Goal: Task Accomplishment & Management: Use online tool/utility

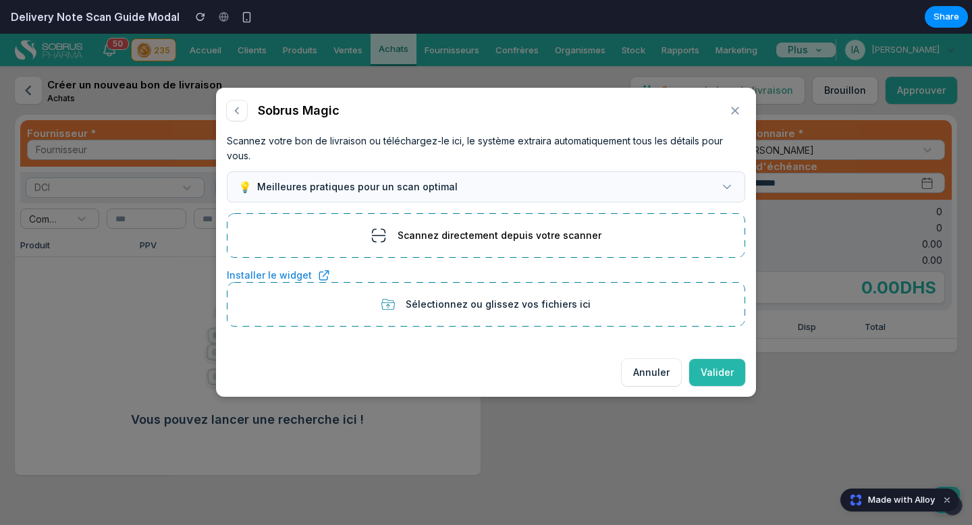
click at [533, 173] on button "💡 Meilleures pratiques pour un scan optimal" at bounding box center [486, 186] width 518 height 31
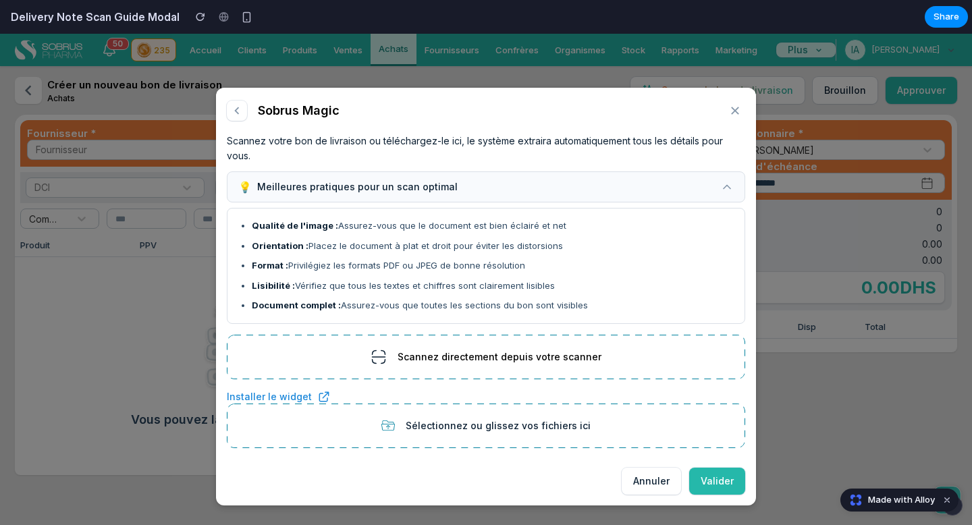
click at [533, 173] on button "💡 Meilleures pratiques pour un scan optimal" at bounding box center [486, 186] width 518 height 31
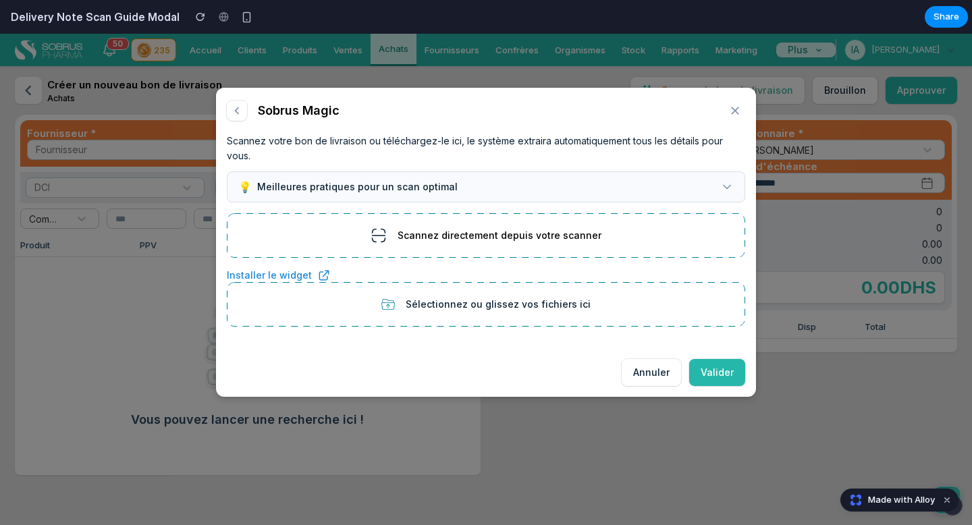
click at [533, 173] on button "💡 Meilleures pratiques pour un scan optimal" at bounding box center [486, 186] width 518 height 31
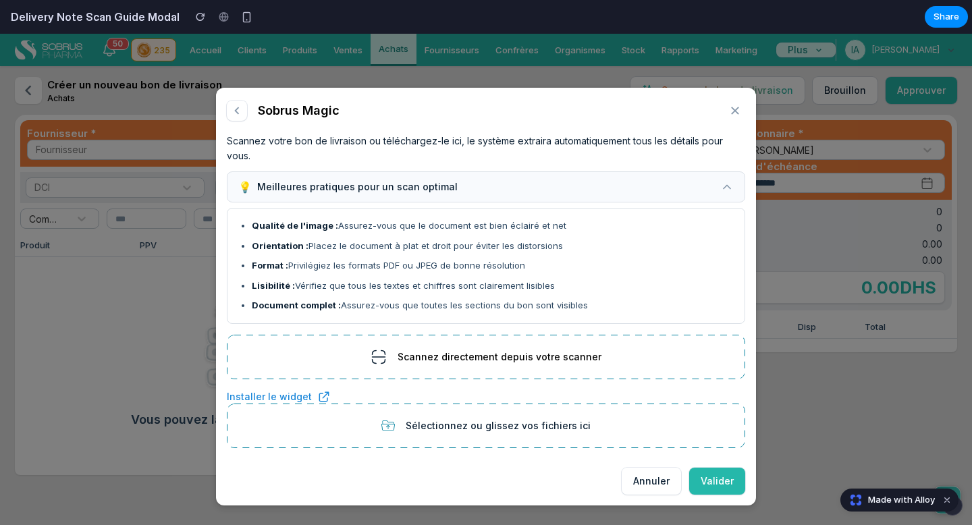
click at [533, 173] on button "💡 Meilleures pratiques pour un scan optimal" at bounding box center [486, 186] width 518 height 31
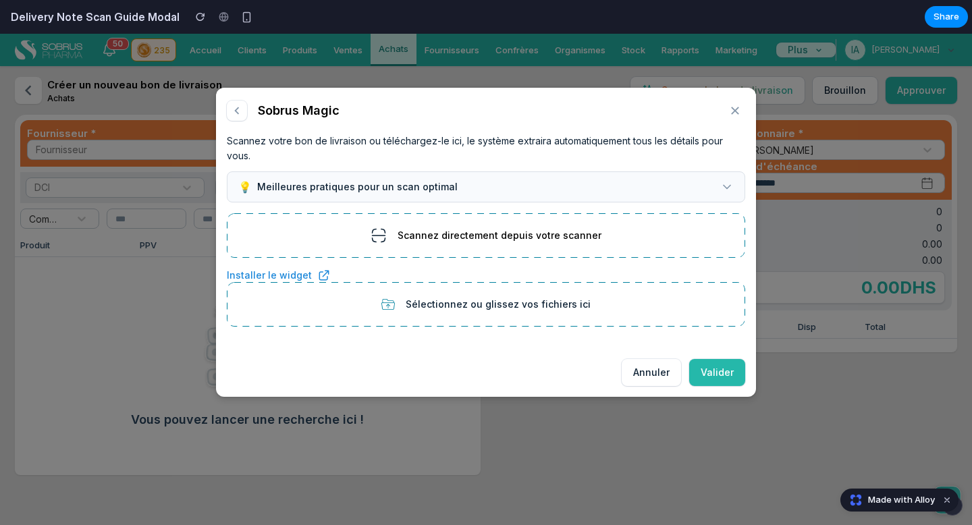
click at [533, 173] on button "💡 Meilleures pratiques pour un scan optimal" at bounding box center [486, 186] width 518 height 31
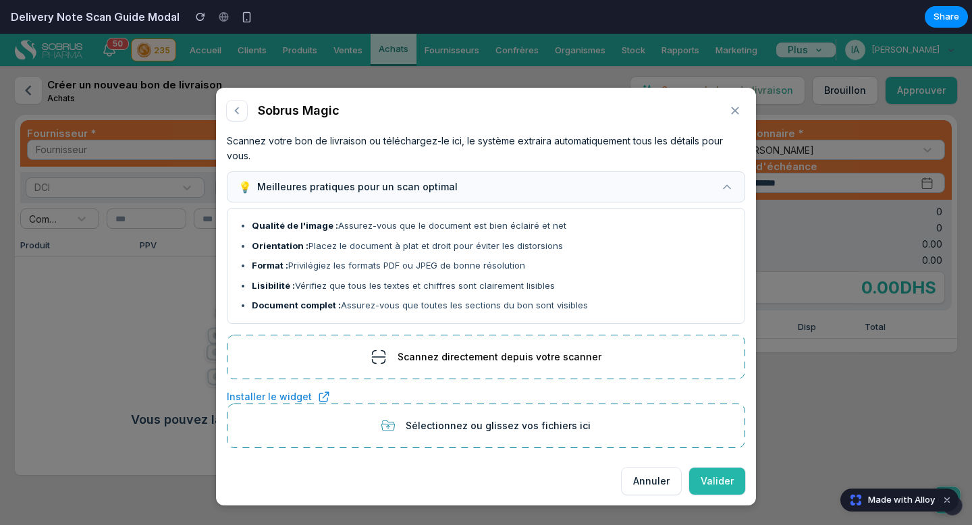
click at [533, 173] on button "💡 Meilleures pratiques pour un scan optimal" at bounding box center [486, 186] width 518 height 31
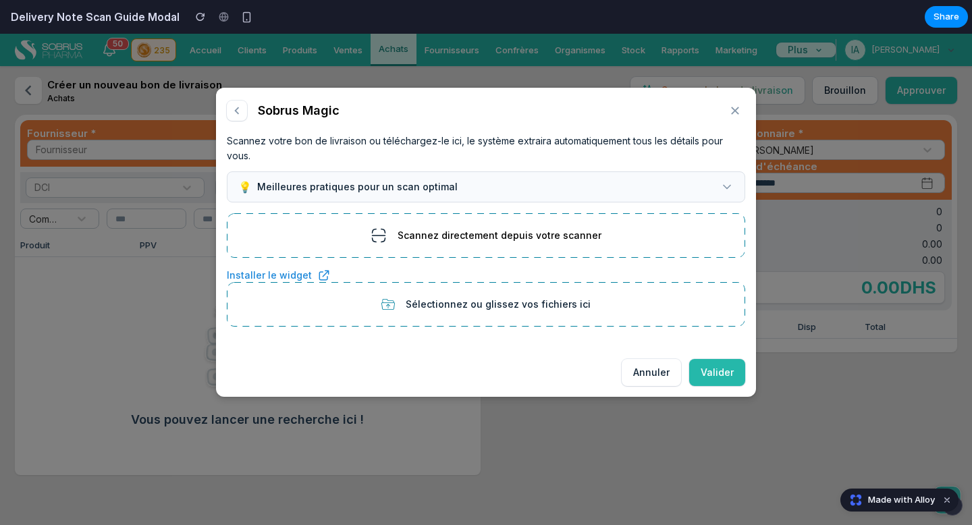
click at [533, 173] on button "💡 Meilleures pratiques pour un scan optimal" at bounding box center [486, 186] width 518 height 31
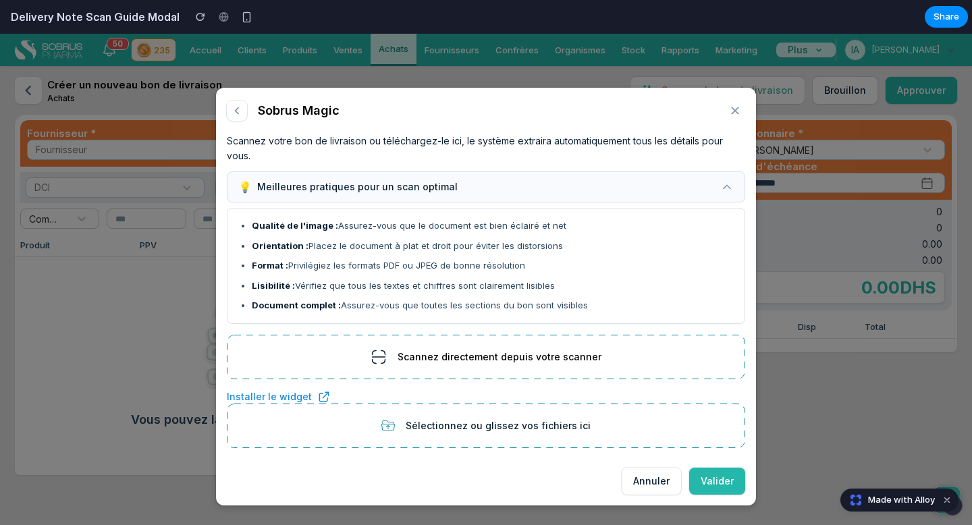
click at [533, 173] on button "💡 Meilleures pratiques pour un scan optimal" at bounding box center [486, 186] width 518 height 31
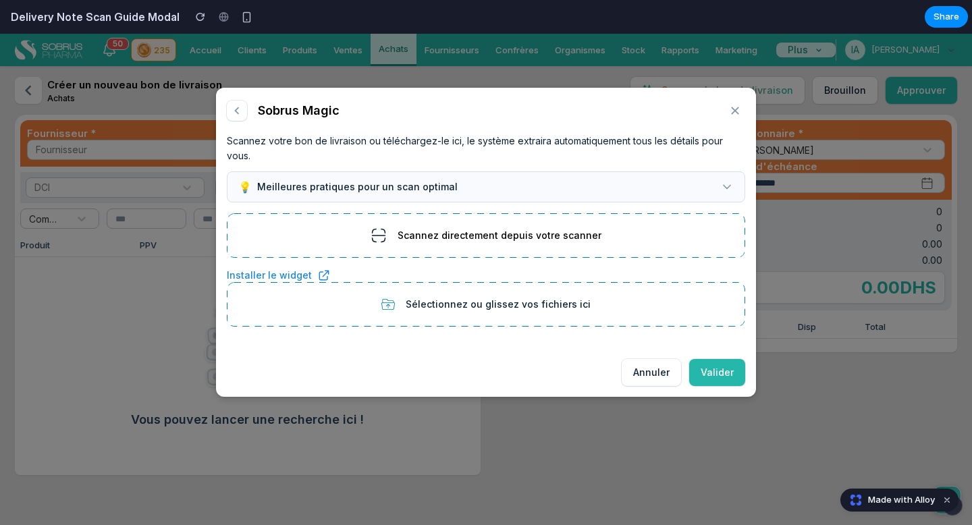
click at [533, 173] on button "💡 Meilleures pratiques pour un scan optimal" at bounding box center [486, 186] width 518 height 31
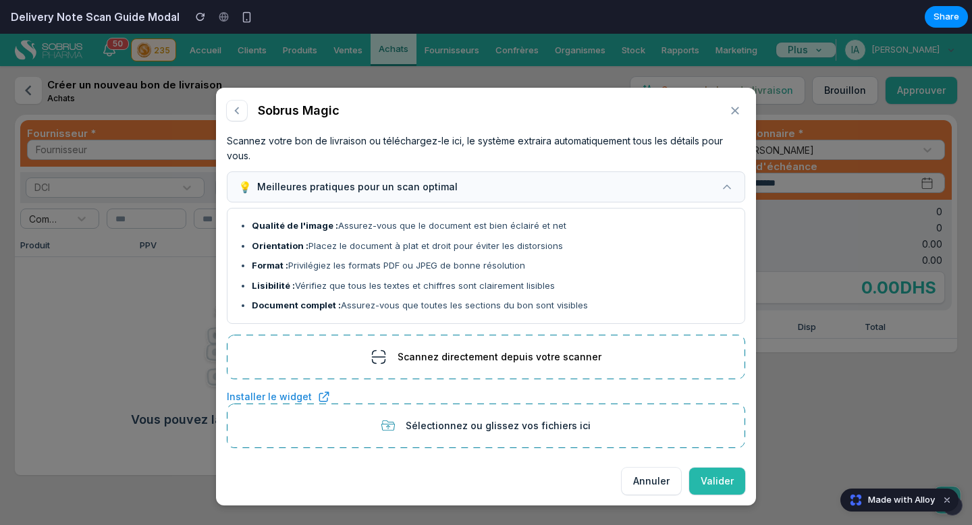
click at [533, 173] on button "💡 Meilleures pratiques pour un scan optimal" at bounding box center [486, 186] width 518 height 31
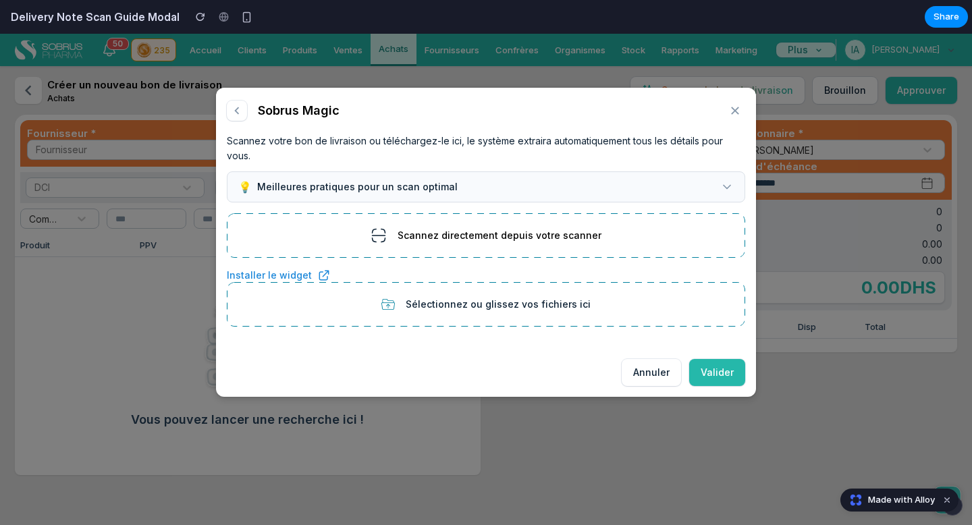
click at [533, 173] on button "💡 Meilleures pratiques pour un scan optimal" at bounding box center [486, 186] width 518 height 31
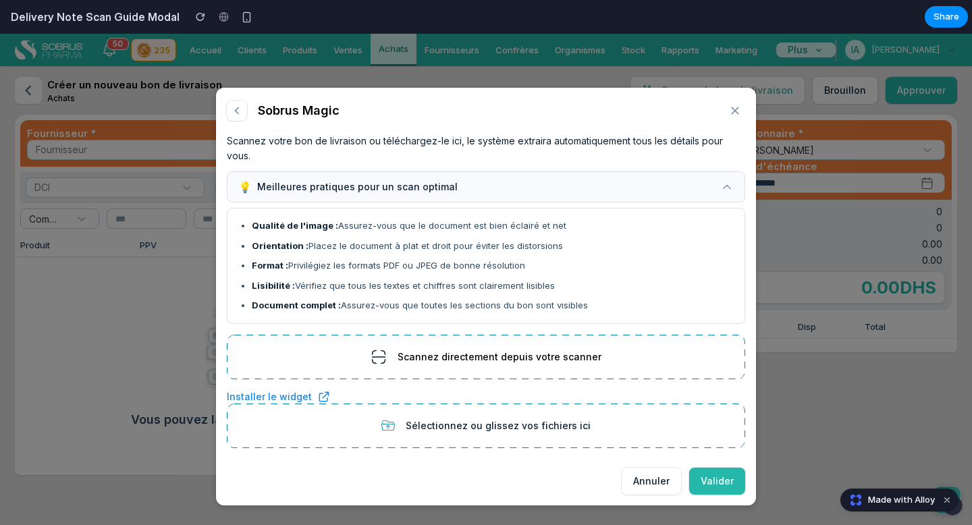
click at [533, 173] on button "💡 Meilleures pratiques pour un scan optimal" at bounding box center [486, 186] width 518 height 31
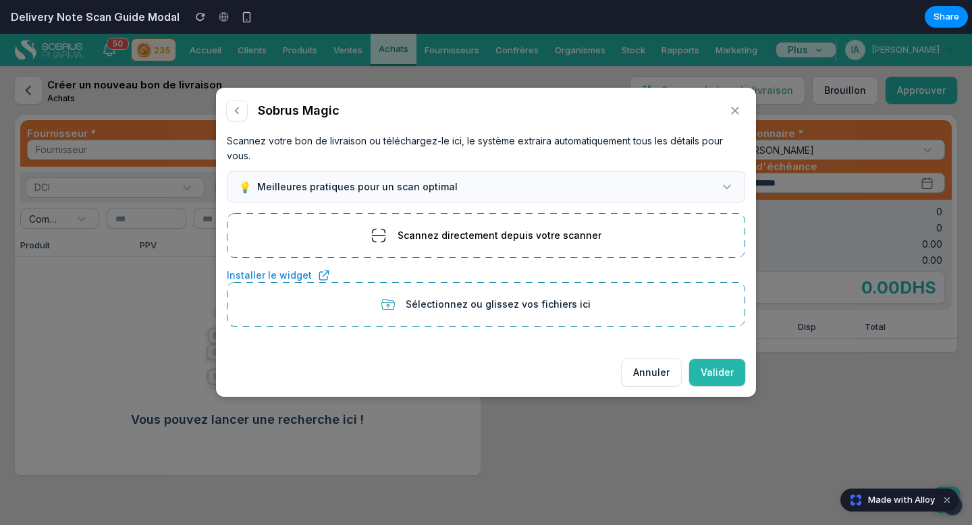
click at [533, 173] on button "💡 Meilleures pratiques pour un scan optimal" at bounding box center [486, 186] width 518 height 31
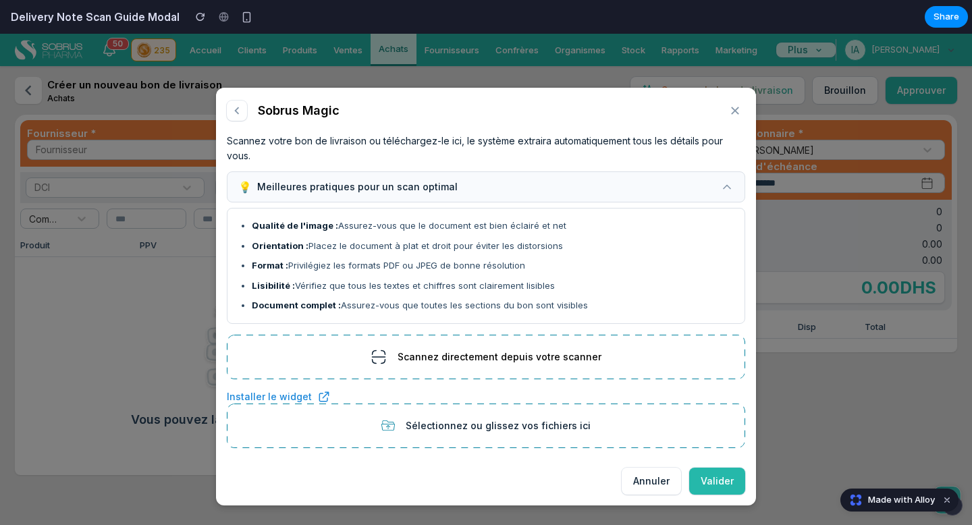
click at [533, 173] on button "💡 Meilleures pratiques pour un scan optimal" at bounding box center [486, 186] width 518 height 31
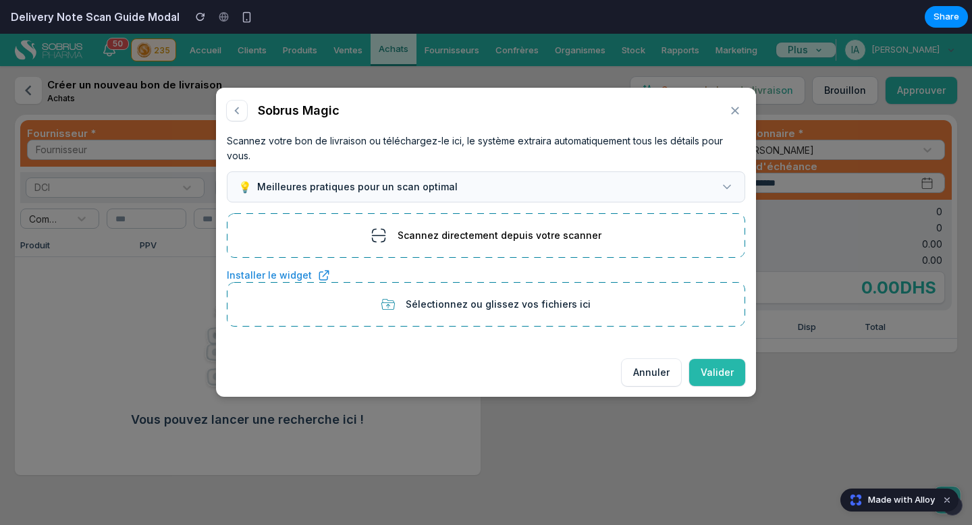
click at [518, 231] on span "Scannez directement depuis votre scanner" at bounding box center [500, 235] width 204 height 12
click at [518, 194] on button "💡 Meilleures pratiques pour un scan optimal" at bounding box center [486, 186] width 518 height 31
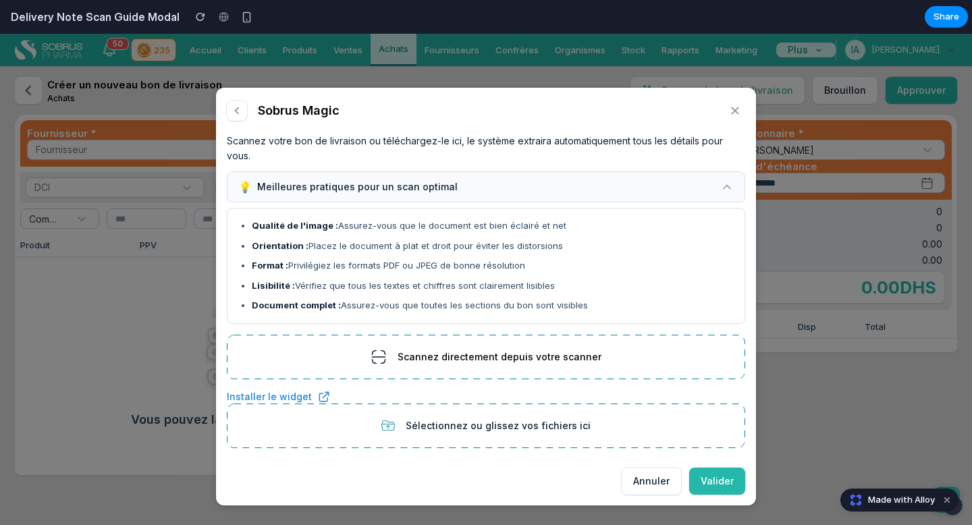
click at [553, 314] on div "Qualité de l'image : Assurez-vous que le document est bien éclairé et net Orien…" at bounding box center [486, 266] width 518 height 116
click at [610, 186] on button "💡 Meilleures pratiques pour un scan optimal" at bounding box center [486, 186] width 518 height 31
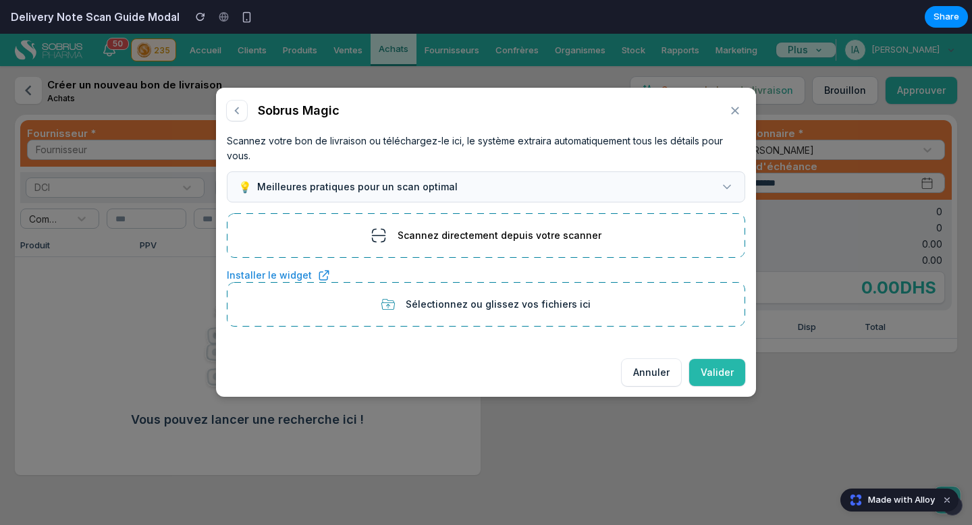
click at [610, 186] on button "💡 Meilleures pratiques pour un scan optimal" at bounding box center [486, 186] width 518 height 31
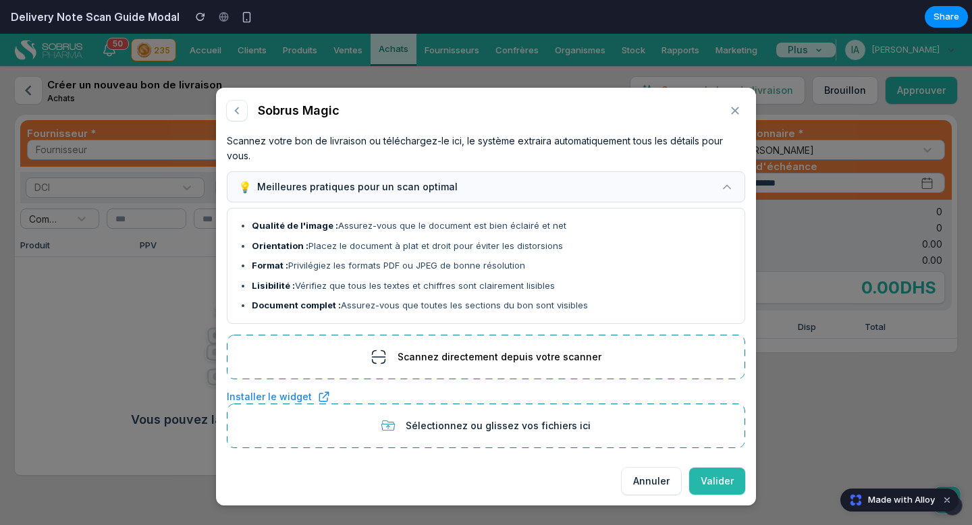
click at [610, 186] on button "💡 Meilleures pratiques pour un scan optimal" at bounding box center [486, 186] width 518 height 31
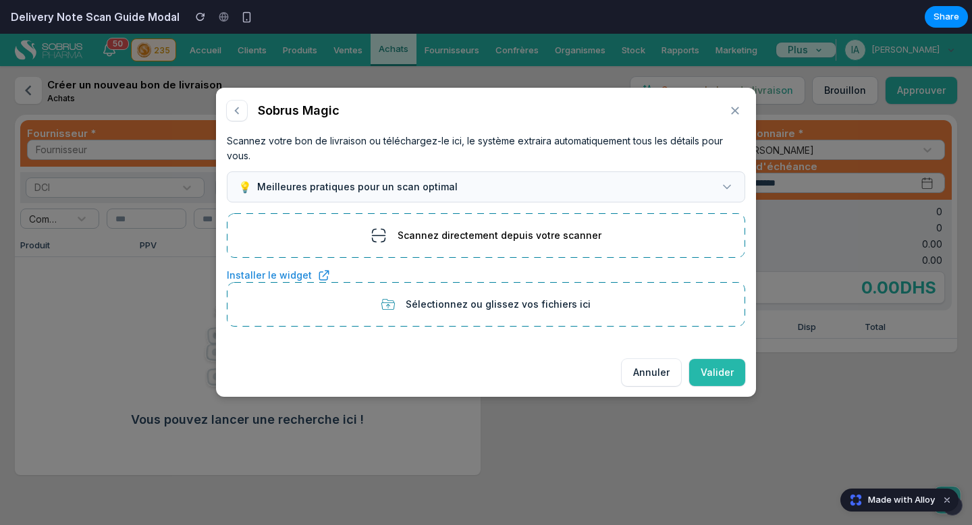
click at [610, 186] on button "💡 Meilleures pratiques pour un scan optimal" at bounding box center [486, 186] width 518 height 31
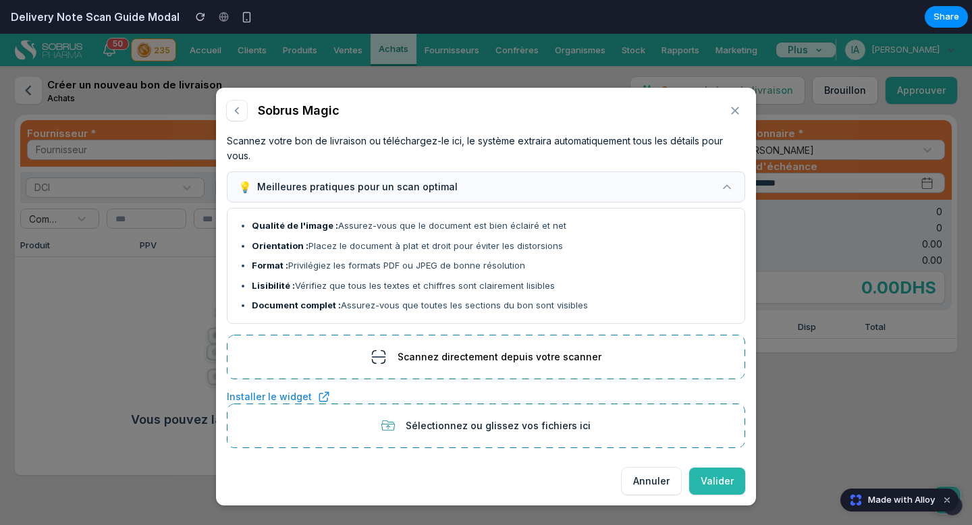
click at [610, 186] on button "💡 Meilleures pratiques pour un scan optimal" at bounding box center [486, 186] width 518 height 31
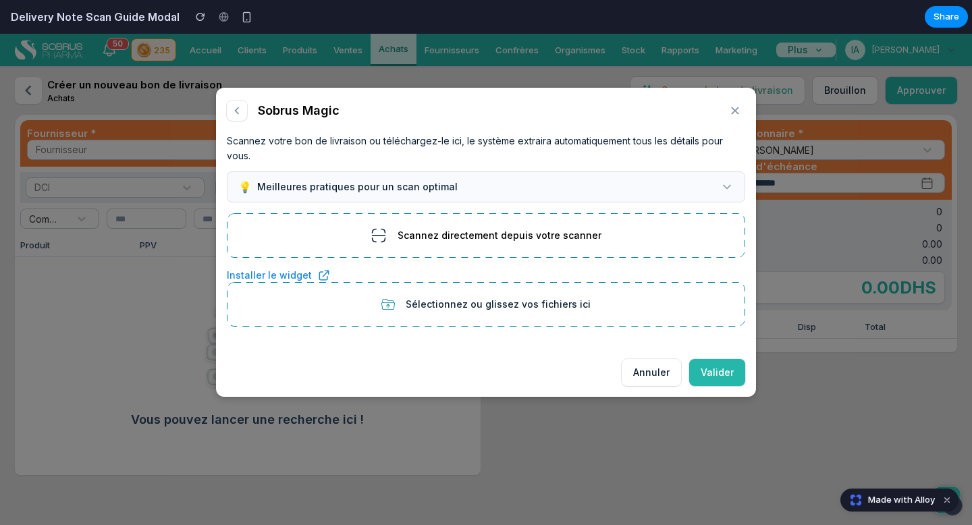
click at [610, 186] on button "💡 Meilleures pratiques pour un scan optimal" at bounding box center [486, 186] width 518 height 31
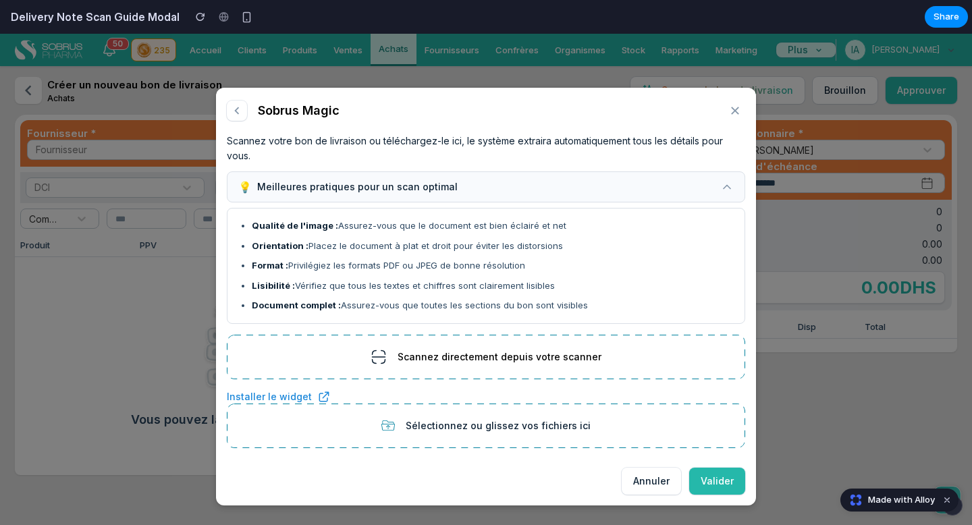
scroll to position [12, 0]
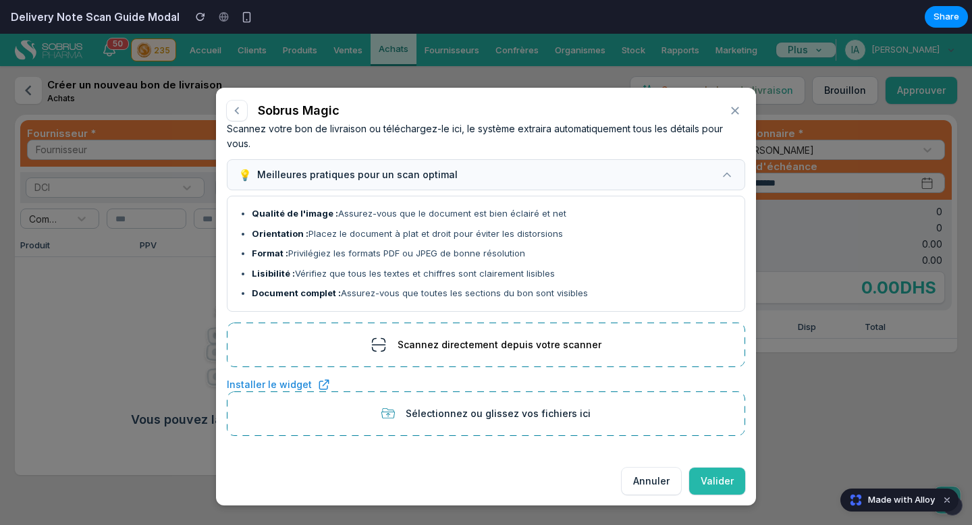
click at [385, 175] on span "💡 Meilleures pratiques pour un scan optimal" at bounding box center [347, 175] width 219 height 12
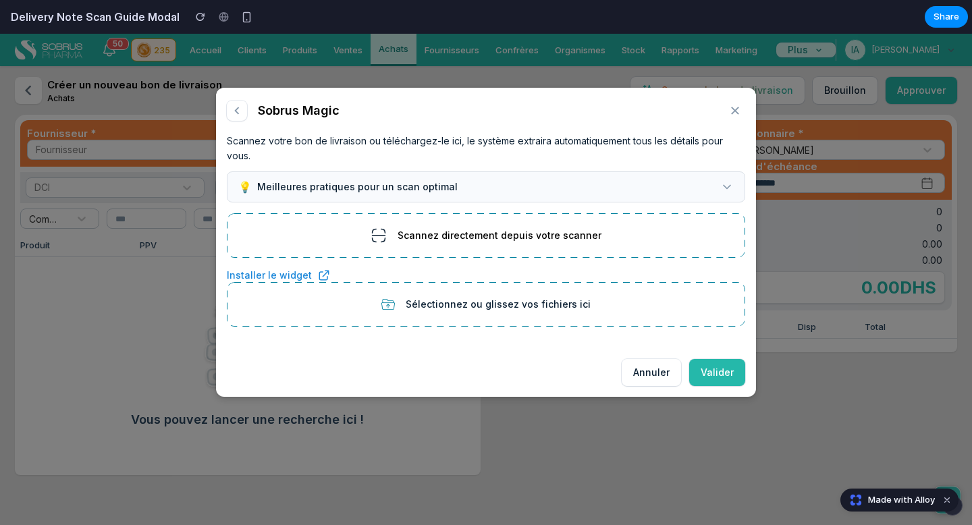
click at [385, 175] on button "💡 Meilleures pratiques pour un scan optimal" at bounding box center [486, 186] width 518 height 31
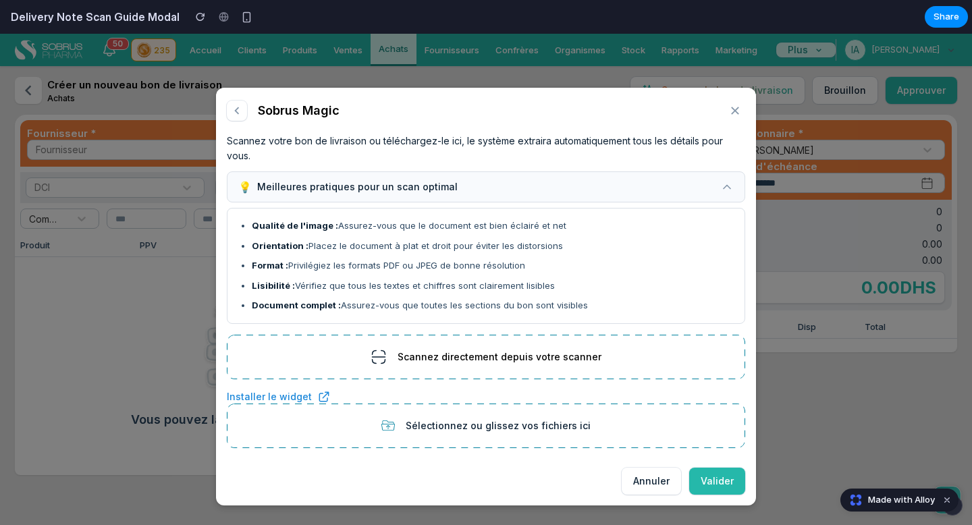
click at [385, 175] on button "💡 Meilleures pratiques pour un scan optimal" at bounding box center [486, 186] width 518 height 31
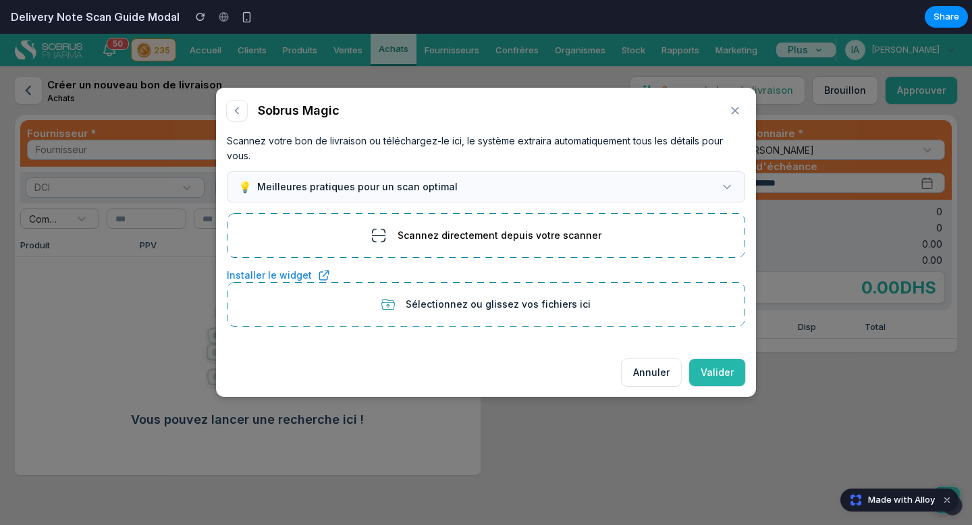
click at [385, 177] on button "💡 Meilleures pratiques pour un scan optimal" at bounding box center [486, 186] width 518 height 31
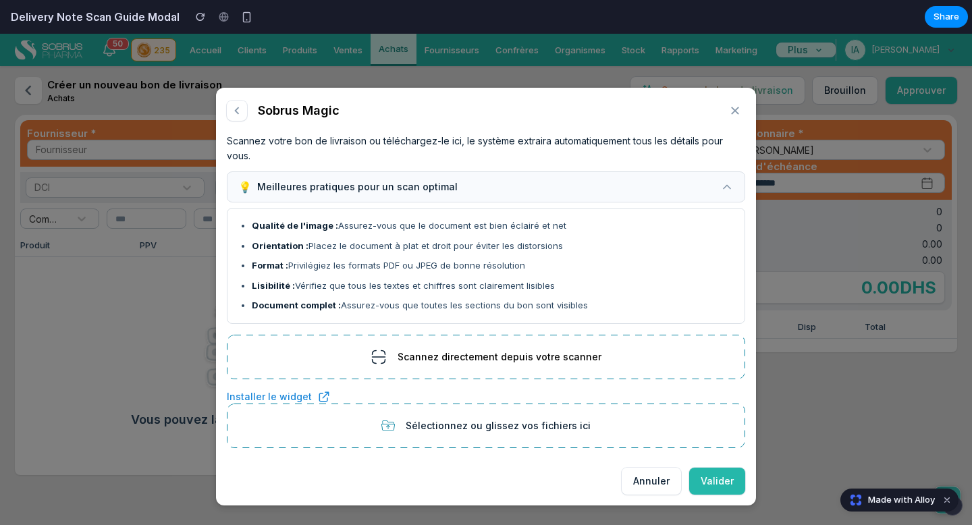
click at [385, 177] on button "💡 Meilleures pratiques pour un scan optimal" at bounding box center [486, 186] width 518 height 31
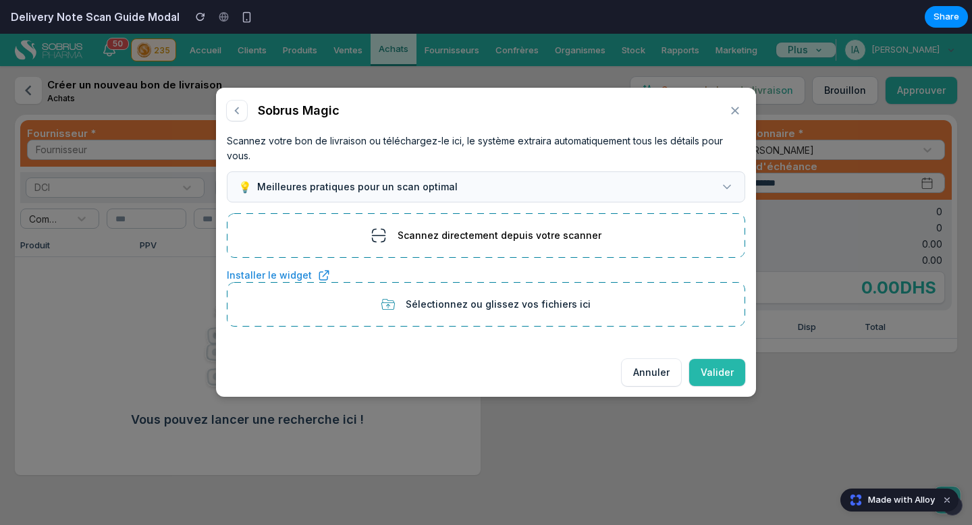
click at [636, 179] on button "💡 Meilleures pratiques pour un scan optimal" at bounding box center [486, 186] width 518 height 31
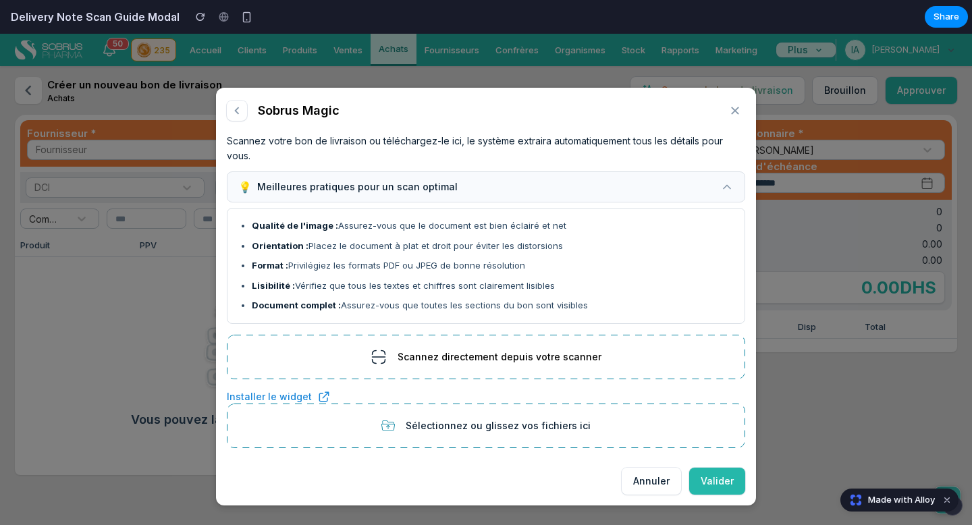
click at [636, 179] on button "💡 Meilleures pratiques pour un scan optimal" at bounding box center [486, 186] width 518 height 31
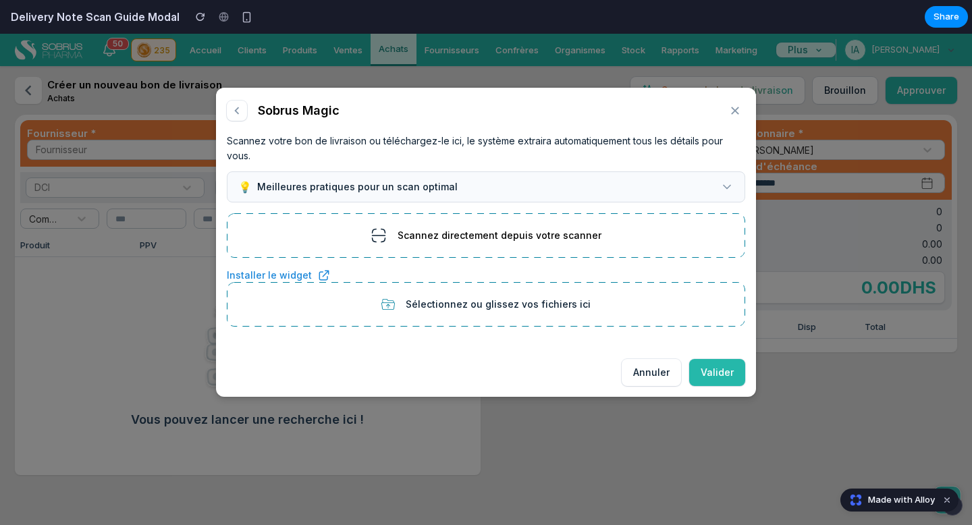
click at [636, 179] on button "💡 Meilleures pratiques pour un scan optimal" at bounding box center [486, 186] width 518 height 31
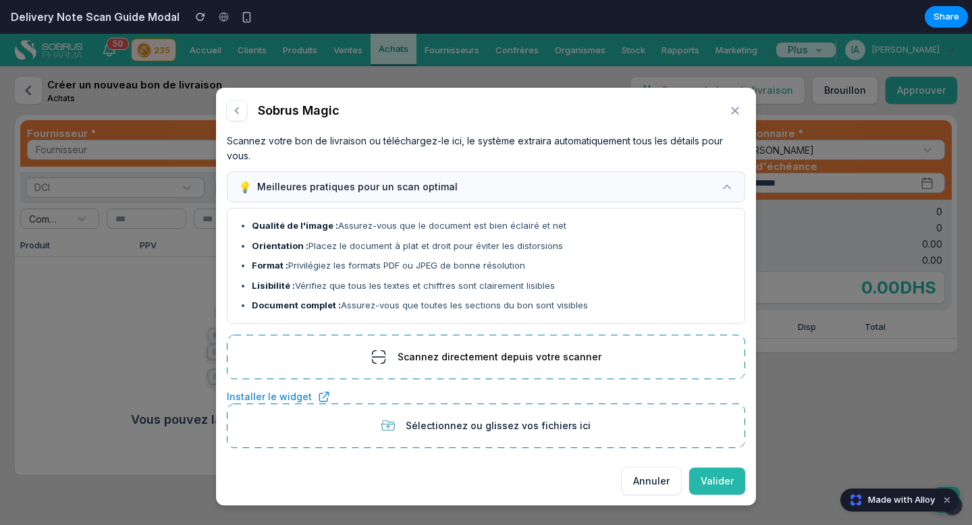
click at [636, 179] on button "💡 Meilleures pratiques pour un scan optimal" at bounding box center [486, 186] width 518 height 31
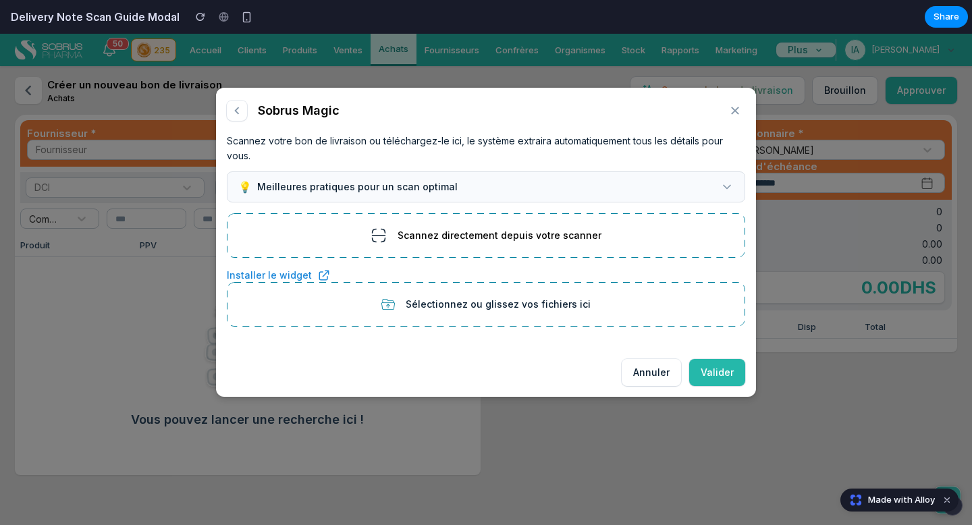
click at [636, 179] on button "💡 Meilleures pratiques pour un scan optimal" at bounding box center [486, 186] width 518 height 31
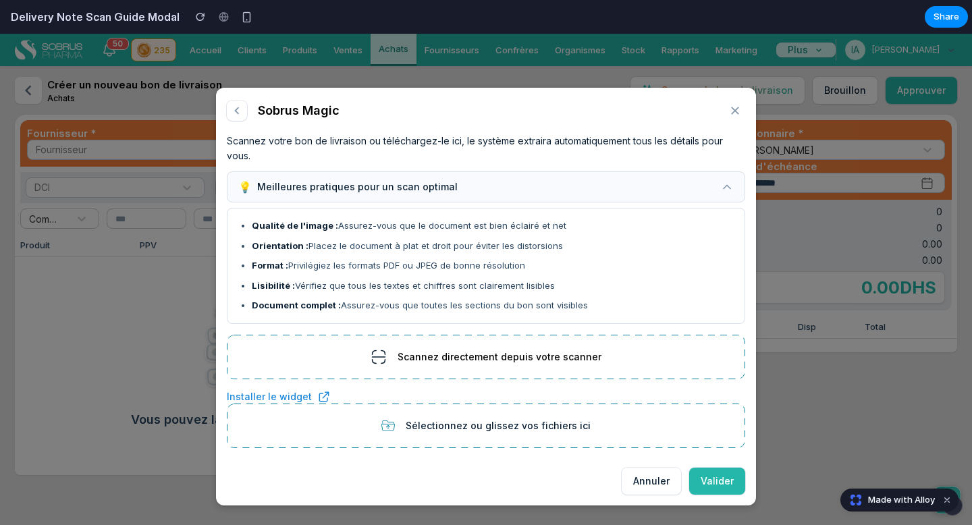
click at [636, 179] on button "💡 Meilleures pratiques pour un scan optimal" at bounding box center [486, 186] width 518 height 31
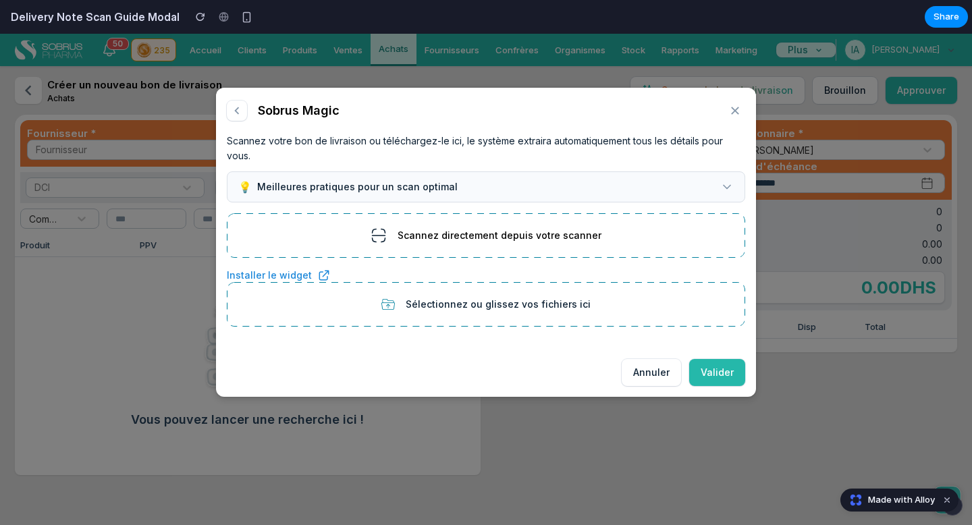
click at [636, 179] on button "💡 Meilleures pratiques pour un scan optimal" at bounding box center [486, 186] width 518 height 31
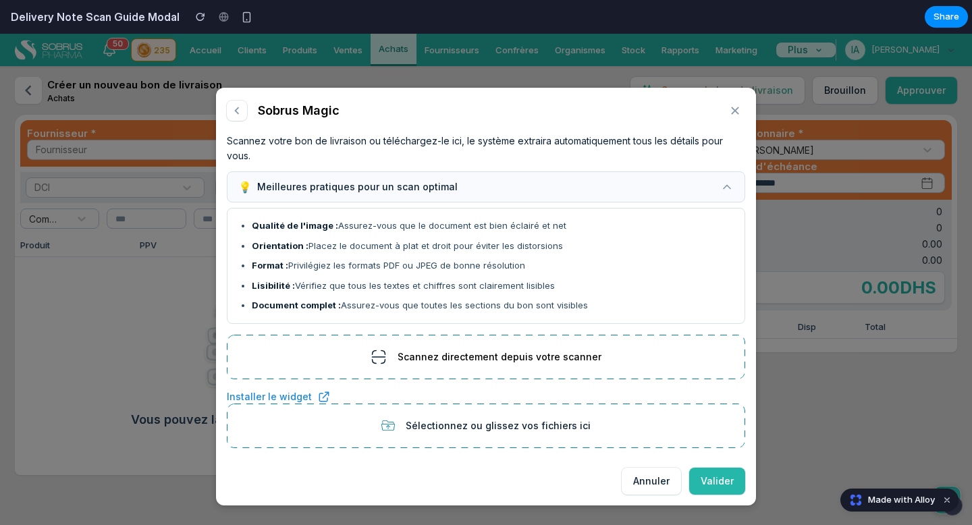
click at [636, 179] on button "💡 Meilleures pratiques pour un scan optimal" at bounding box center [486, 186] width 518 height 31
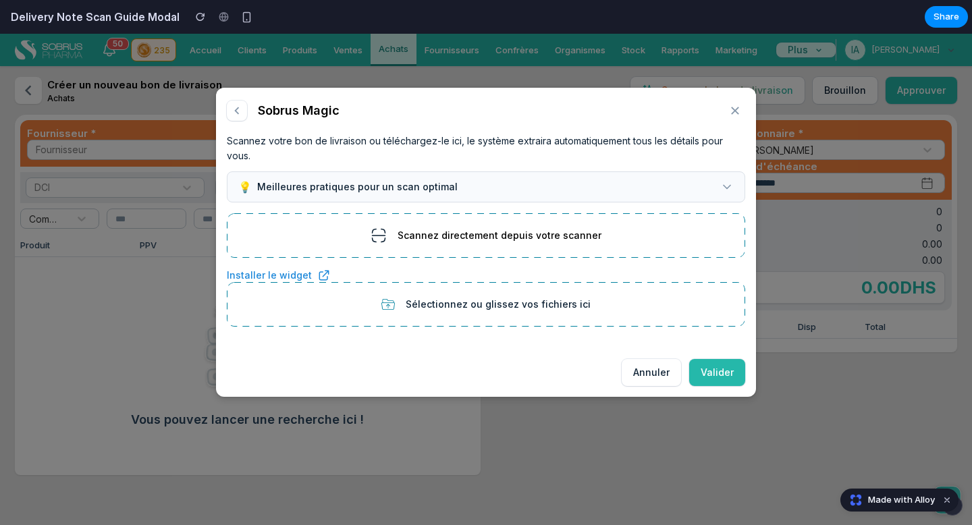
click at [736, 191] on button "💡 Meilleures pratiques pour un scan optimal" at bounding box center [486, 186] width 518 height 31
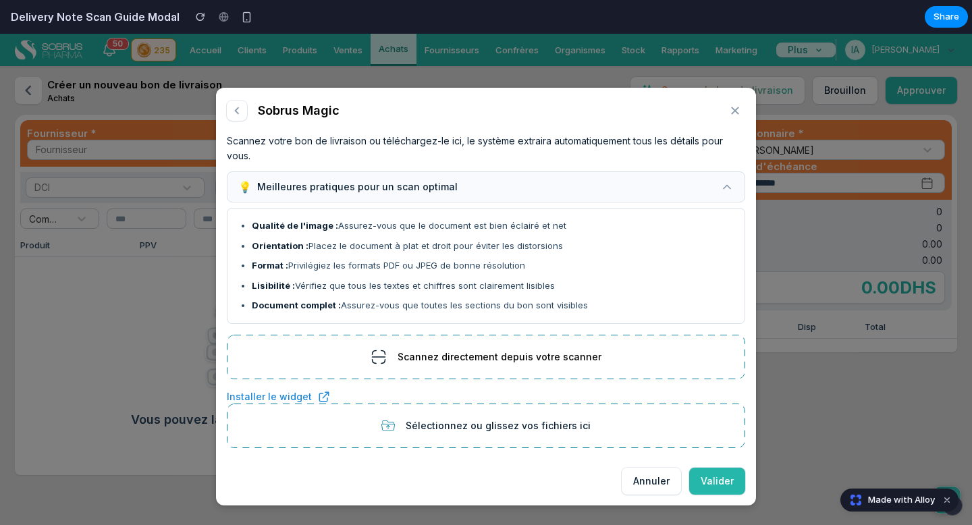
click at [477, 375] on button "Scannez directement depuis votre scanner" at bounding box center [486, 357] width 518 height 45
click at [468, 205] on div "💡 Meilleures pratiques pour un scan optimal Qualité de l'image : Assurez-vous q…" at bounding box center [486, 247] width 518 height 153
click at [463, 194] on button "💡 Meilleures pratiques pour un scan optimal" at bounding box center [486, 186] width 518 height 31
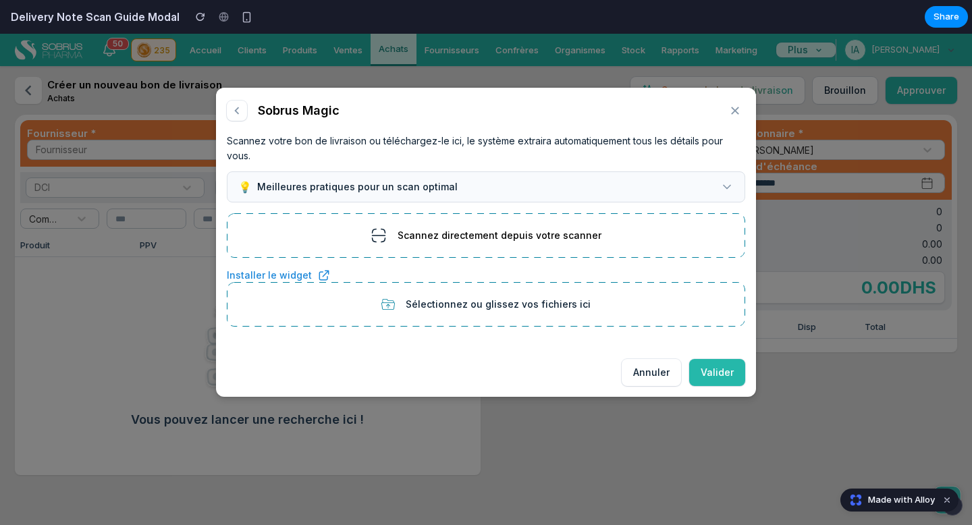
click at [463, 194] on button "💡 Meilleures pratiques pour un scan optimal" at bounding box center [486, 186] width 518 height 31
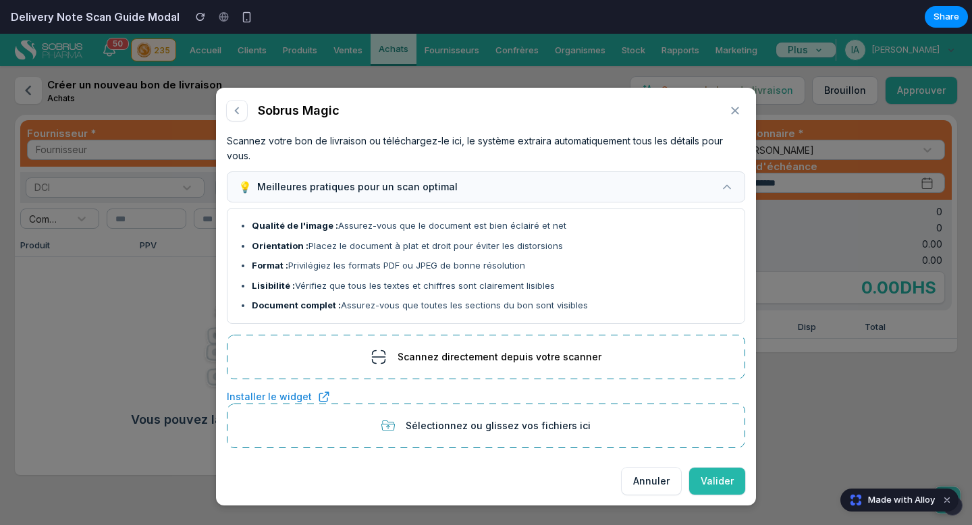
click at [463, 194] on button "💡 Meilleures pratiques pour un scan optimal" at bounding box center [486, 186] width 518 height 31
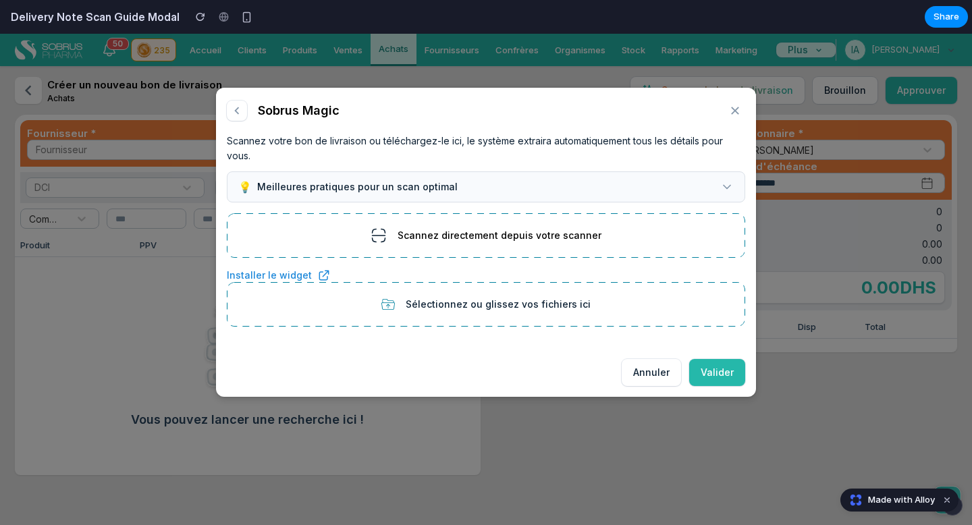
click at [463, 194] on button "💡 Meilleures pratiques pour un scan optimal" at bounding box center [486, 186] width 518 height 31
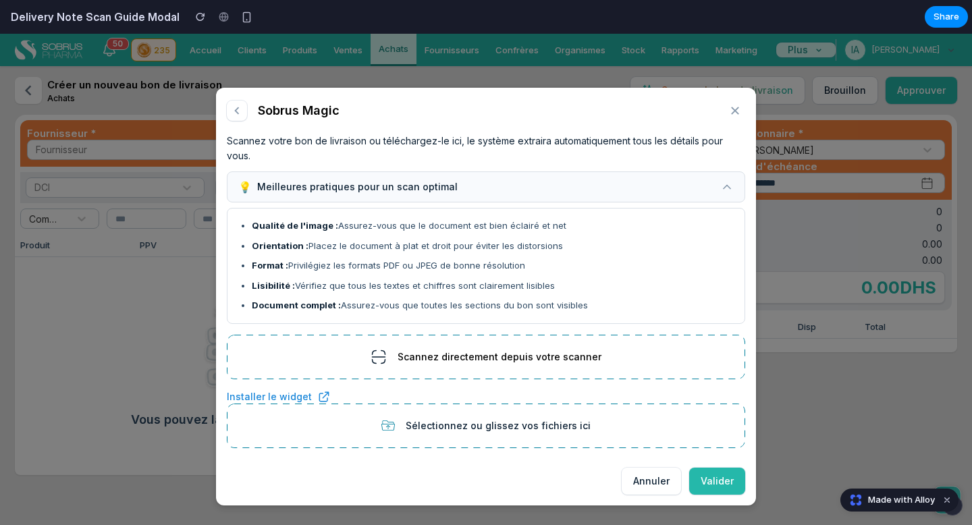
click at [463, 194] on button "💡 Meilleures pratiques pour un scan optimal" at bounding box center [486, 186] width 518 height 31
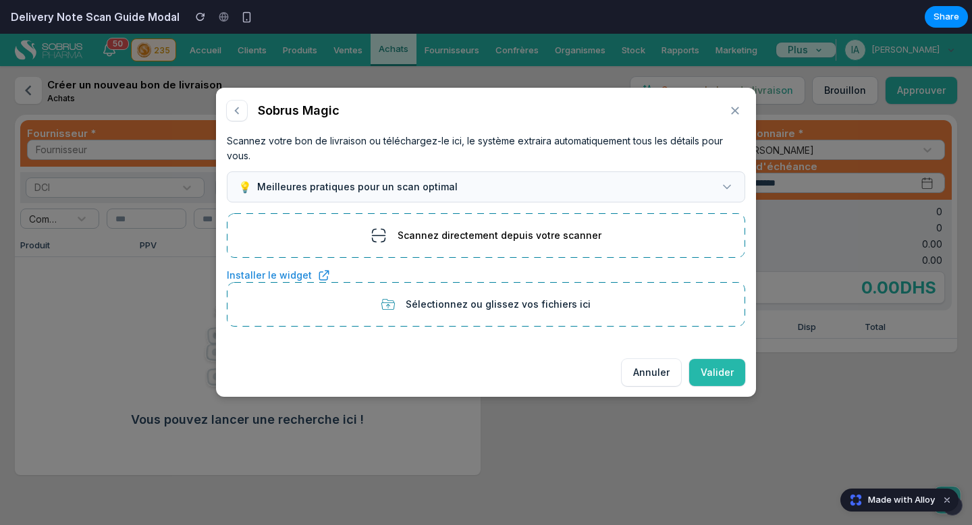
click at [463, 194] on button "💡 Meilleures pratiques pour un scan optimal" at bounding box center [486, 186] width 518 height 31
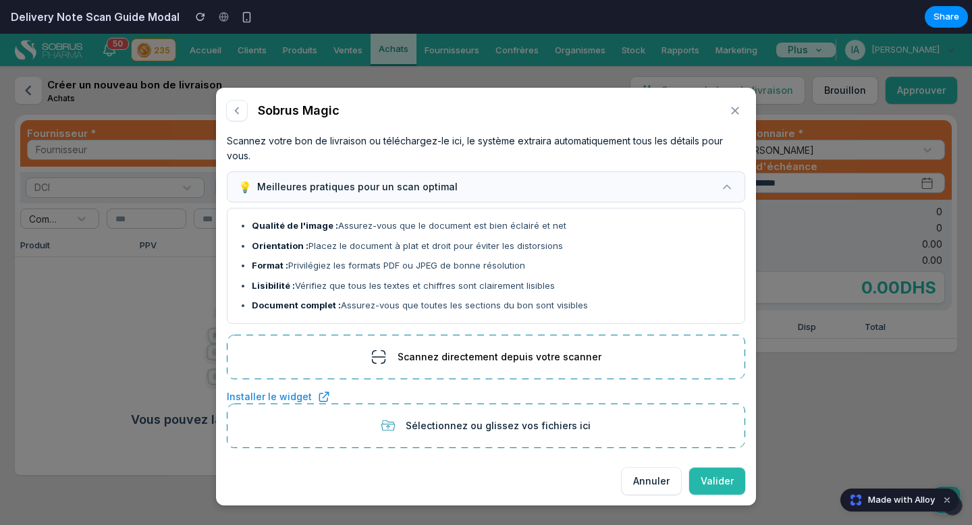
click at [463, 194] on button "💡 Meilleures pratiques pour un scan optimal" at bounding box center [486, 186] width 518 height 31
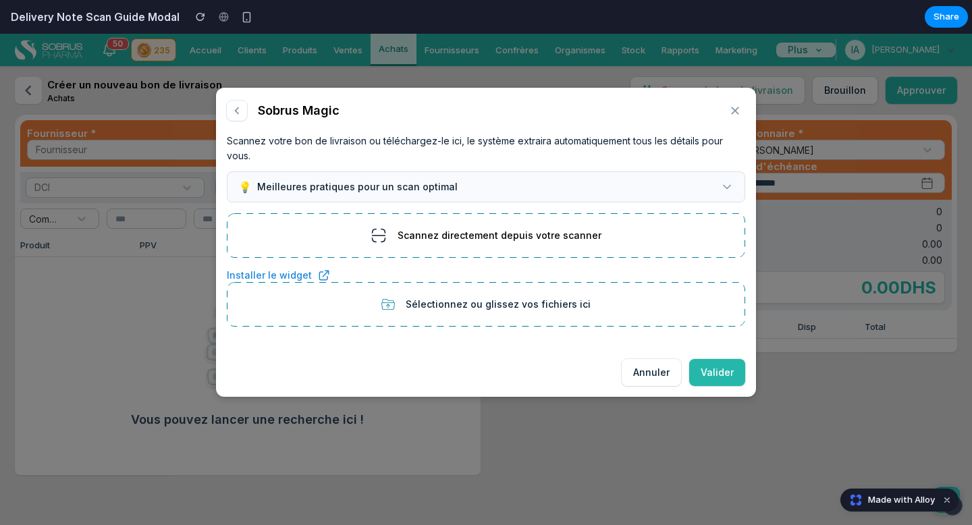
click at [463, 194] on button "💡 Meilleures pratiques pour un scan optimal" at bounding box center [486, 186] width 518 height 31
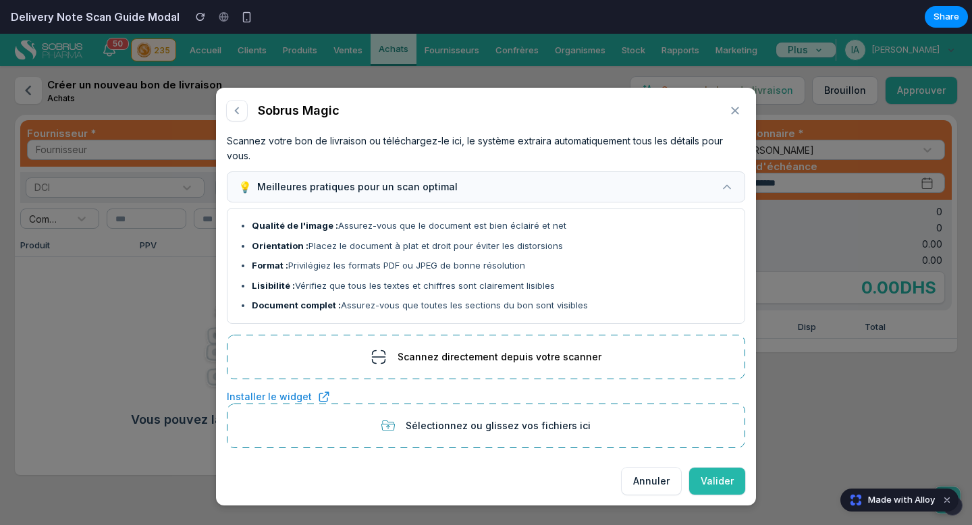
click at [463, 194] on button "💡 Meilleures pratiques pour un scan optimal" at bounding box center [486, 186] width 518 height 31
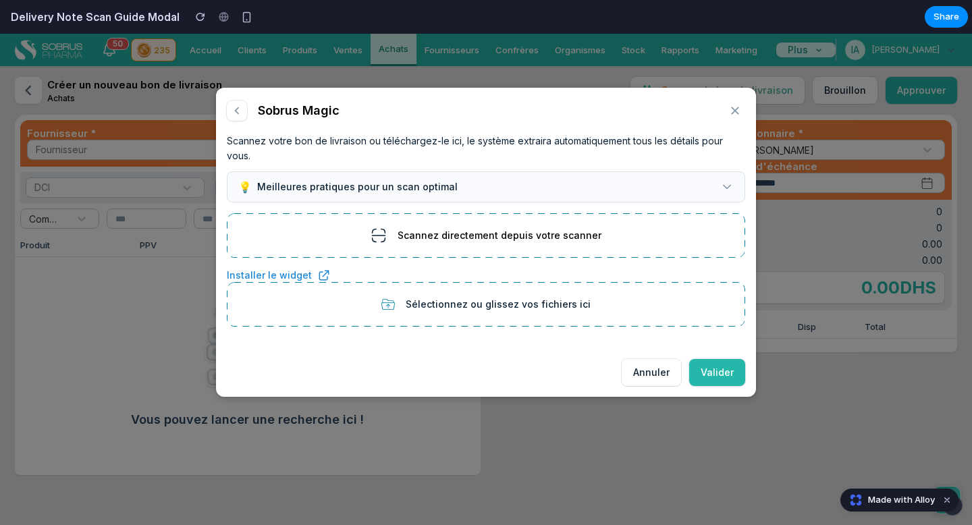
click at [463, 194] on button "💡 Meilleures pratiques pour un scan optimal" at bounding box center [486, 186] width 518 height 31
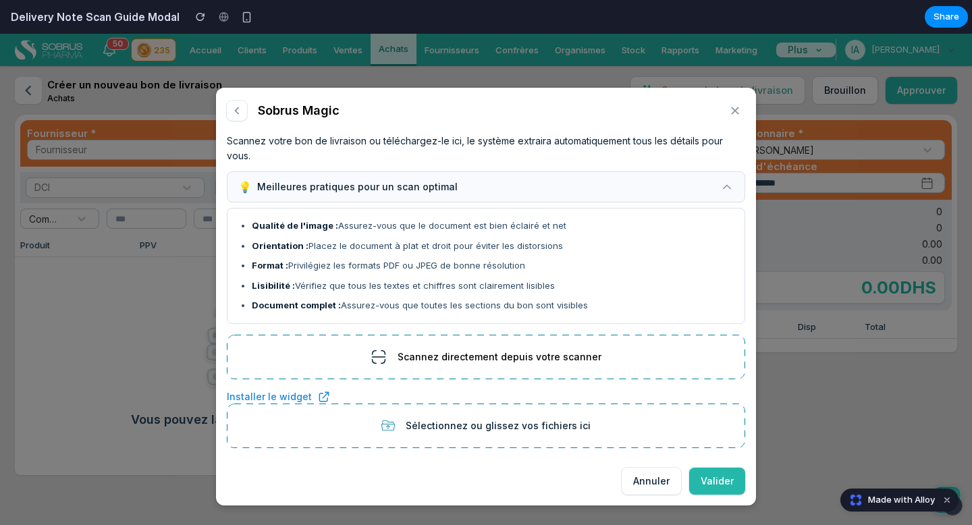
click at [463, 194] on button "💡 Meilleures pratiques pour un scan optimal" at bounding box center [486, 186] width 518 height 31
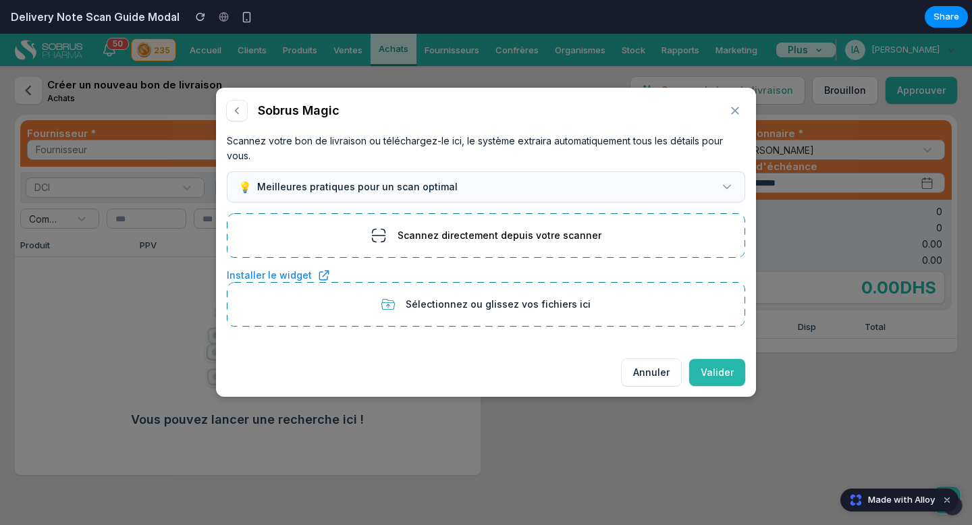
click at [463, 194] on button "💡 Meilleures pratiques pour un scan optimal" at bounding box center [486, 186] width 518 height 31
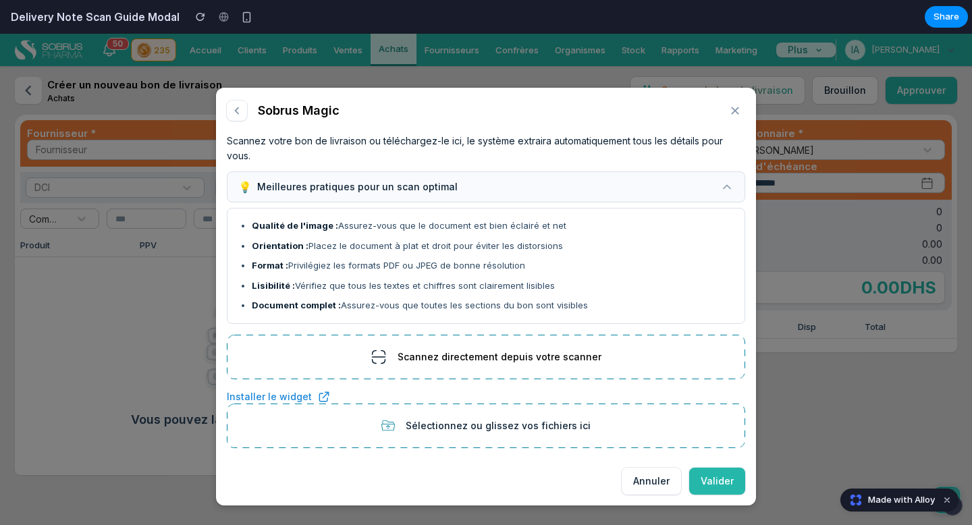
click at [736, 143] on div "Scannez votre bon de livraison ou téléchargez-le ici, le système extraira autom…" at bounding box center [486, 290] width 540 height 334
click at [738, 111] on icon "button" at bounding box center [735, 110] width 15 height 15
click at [736, 111] on icon "button" at bounding box center [735, 110] width 15 height 15
click at [630, 140] on div "Scannez votre bon de livraison ou téléchargez-le ici, le système extraira autom…" at bounding box center [486, 149] width 518 height 30
click at [613, 176] on button "💡 Meilleures pratiques pour un scan optimal" at bounding box center [486, 186] width 518 height 31
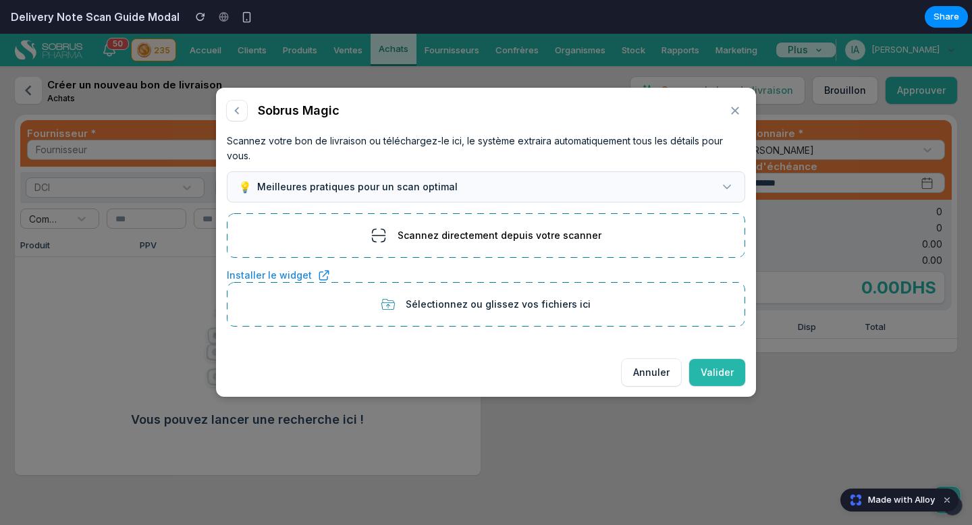
click at [613, 176] on button "💡 Meilleures pratiques pour un scan optimal" at bounding box center [486, 186] width 518 height 31
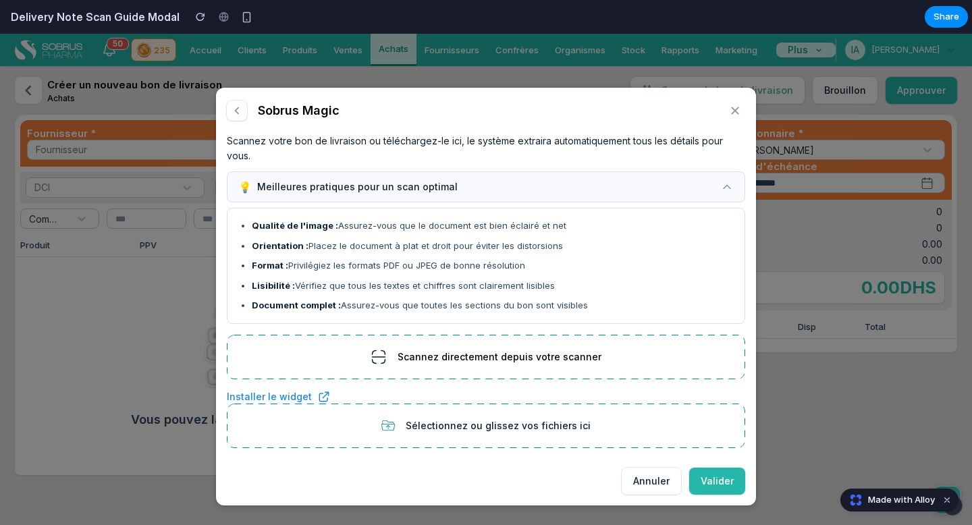
click at [613, 176] on button "💡 Meilleures pratiques pour un scan optimal" at bounding box center [486, 186] width 518 height 31
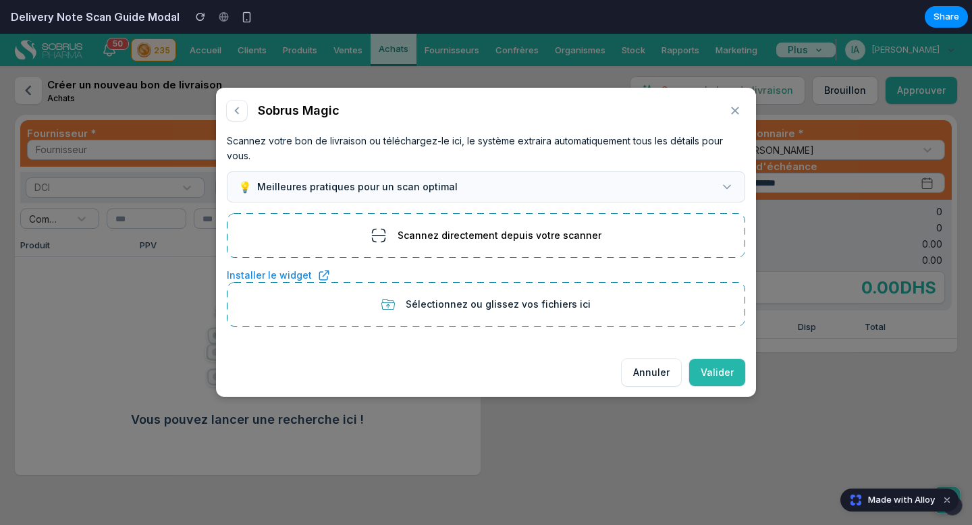
click at [613, 176] on button "💡 Meilleures pratiques pour un scan optimal" at bounding box center [486, 186] width 518 height 31
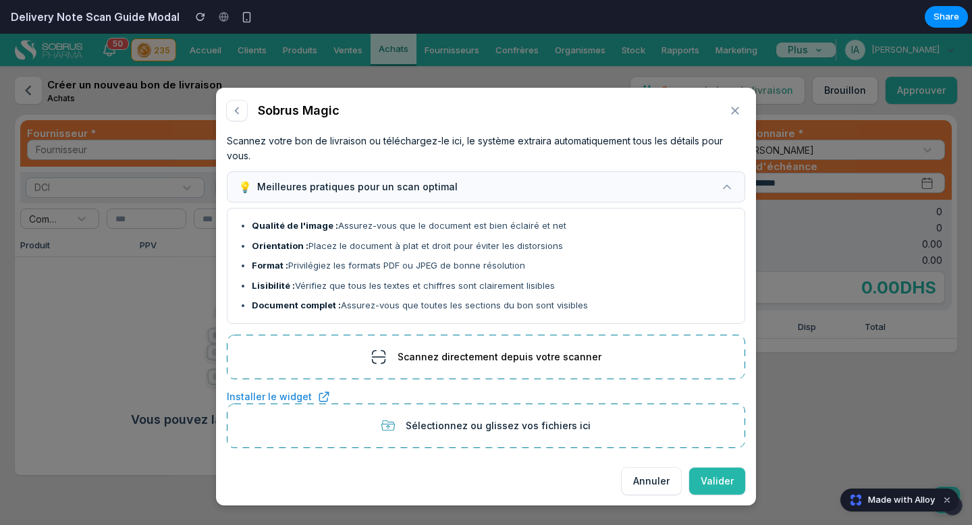
click at [613, 176] on button "💡 Meilleures pratiques pour un scan optimal" at bounding box center [486, 186] width 518 height 31
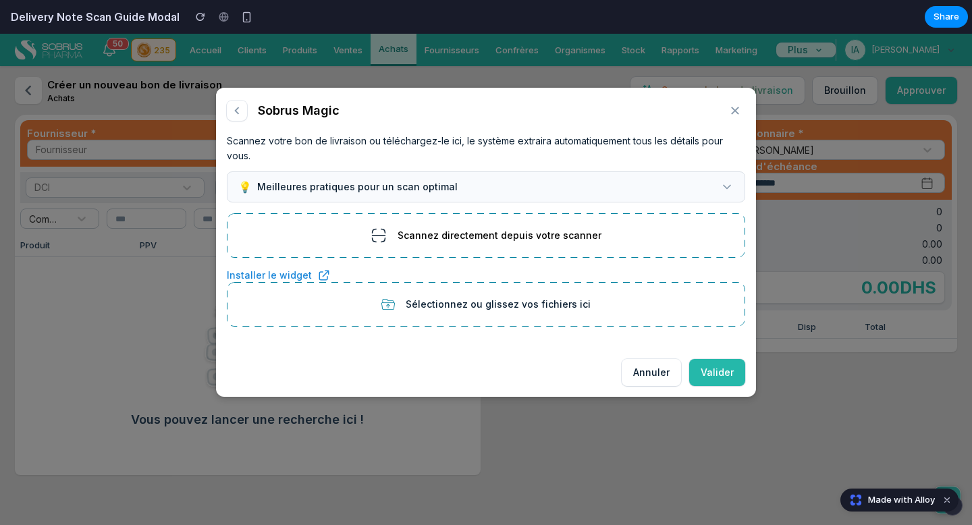
click at [613, 176] on button "💡 Meilleures pratiques pour un scan optimal" at bounding box center [486, 186] width 518 height 31
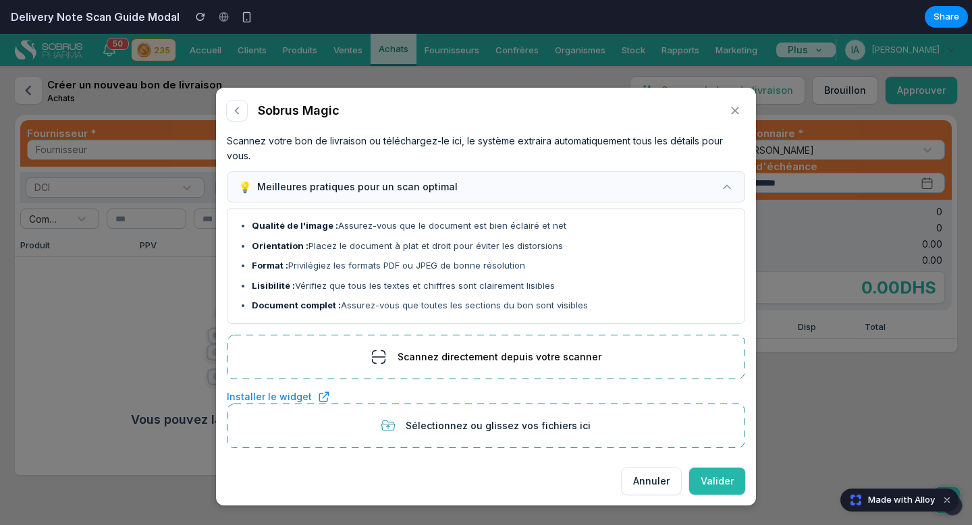
click at [613, 176] on button "💡 Meilleures pratiques pour un scan optimal" at bounding box center [486, 186] width 518 height 31
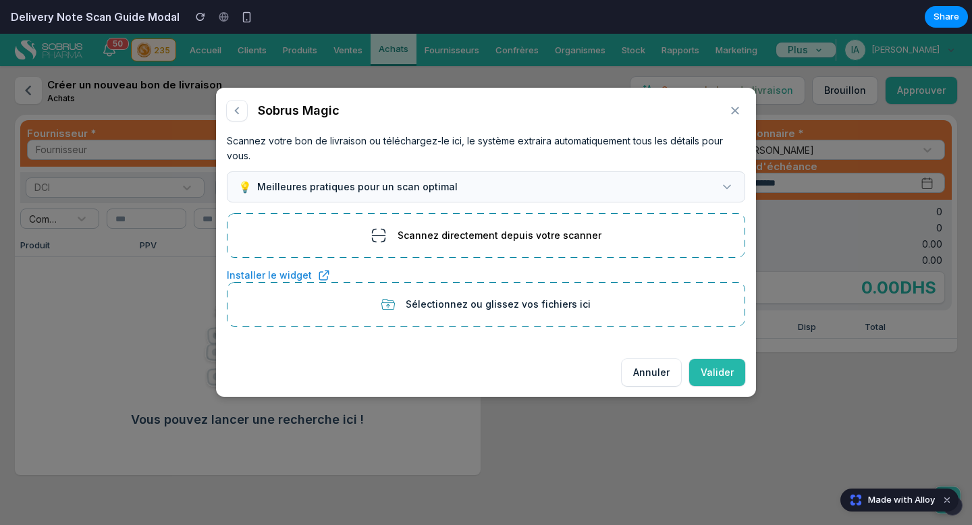
click at [613, 176] on button "💡 Meilleures pratiques pour un scan optimal" at bounding box center [486, 186] width 518 height 31
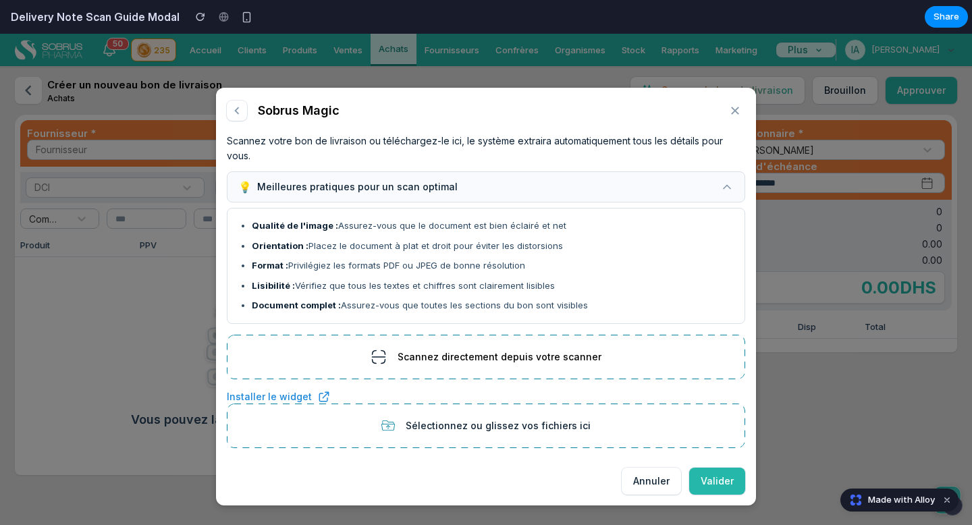
click at [613, 176] on button "💡 Meilleures pratiques pour un scan optimal" at bounding box center [486, 186] width 518 height 31
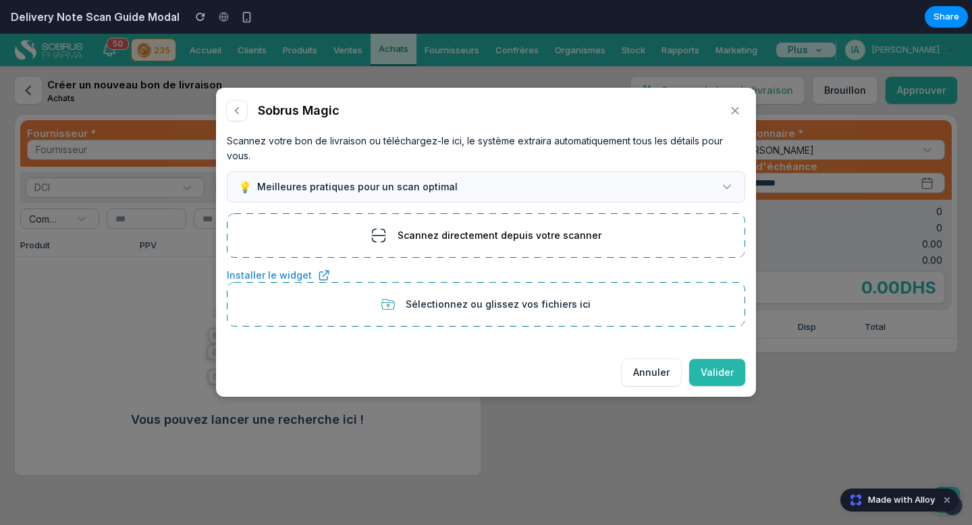
click at [501, 229] on span "Scannez directement depuis votre scanner" at bounding box center [500, 235] width 204 height 12
click at [505, 192] on button "💡 Meilleures pratiques pour un scan optimal" at bounding box center [486, 186] width 518 height 31
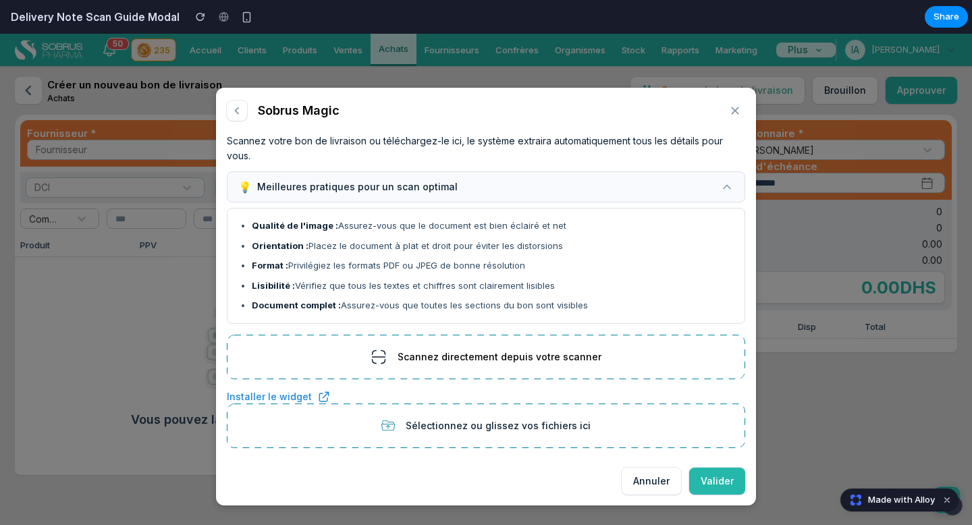
click at [505, 192] on button "💡 Meilleures pratiques pour un scan optimal" at bounding box center [486, 186] width 518 height 31
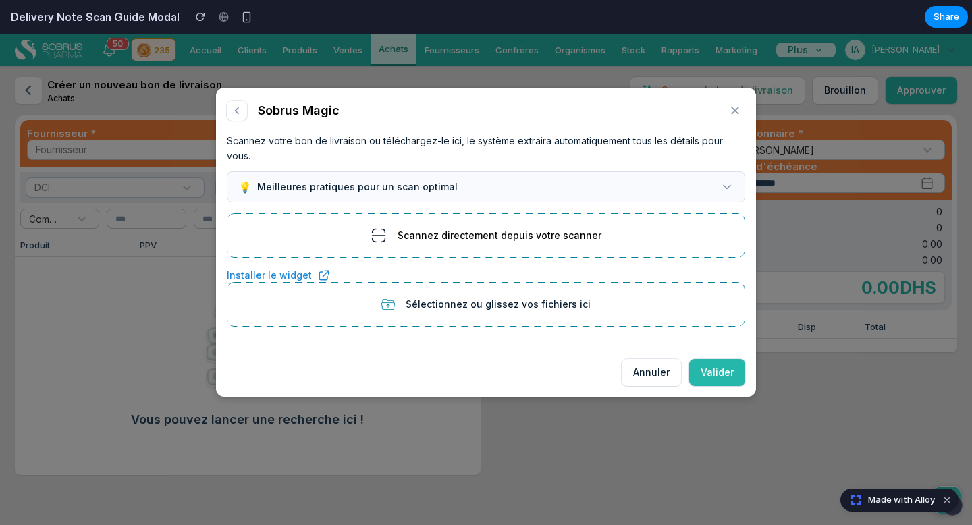
click at [505, 192] on button "💡 Meilleures pratiques pour un scan optimal" at bounding box center [486, 186] width 518 height 31
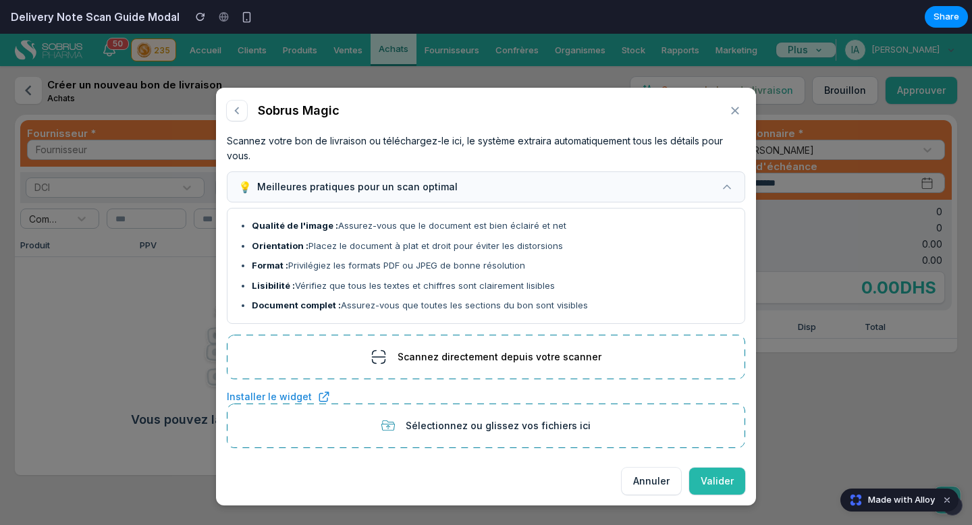
click at [505, 192] on button "💡 Meilleures pratiques pour un scan optimal" at bounding box center [486, 186] width 518 height 31
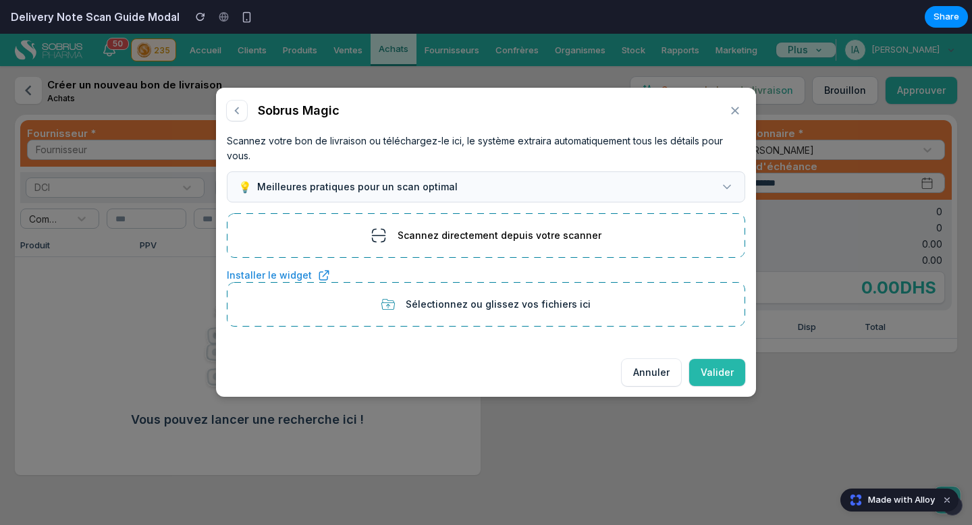
click at [504, 233] on span "Scannez directement depuis votre scanner" at bounding box center [500, 235] width 204 height 12
click at [498, 302] on span "Sélectionnez ou glissez vos fichiers ici" at bounding box center [498, 304] width 185 height 12
drag, startPoint x: 439, startPoint y: 225, endPoint x: 404, endPoint y: 151, distance: 82.4
click at [404, 153] on div "Scannez votre bon de livraison ou téléchargez-le ici, le système extraira autom…" at bounding box center [486, 235] width 540 height 225
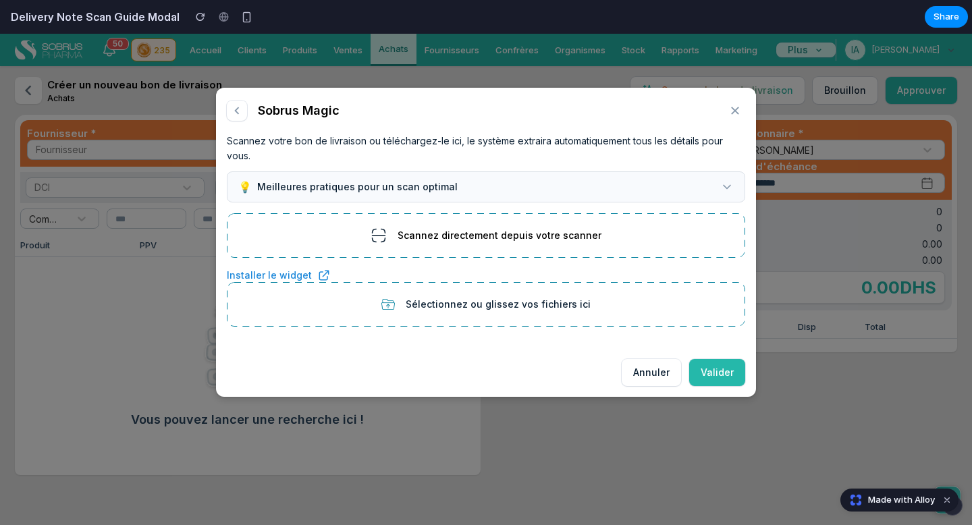
click at [626, 229] on button "Scannez directement depuis votre scanner" at bounding box center [486, 235] width 518 height 45
click at [616, 135] on div "Scannez votre bon de livraison ou téléchargez-le ici, le système extraira autom…" at bounding box center [486, 149] width 518 height 30
click at [296, 173] on button "💡 Meilleures pratiques pour un scan optimal" at bounding box center [486, 186] width 518 height 31
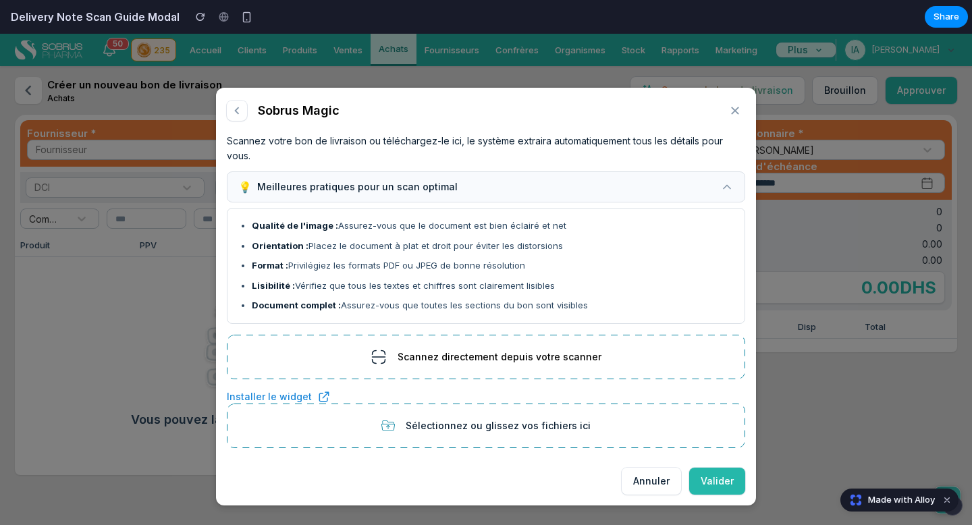
click at [296, 173] on button "💡 Meilleures pratiques pour un scan optimal" at bounding box center [486, 186] width 518 height 31
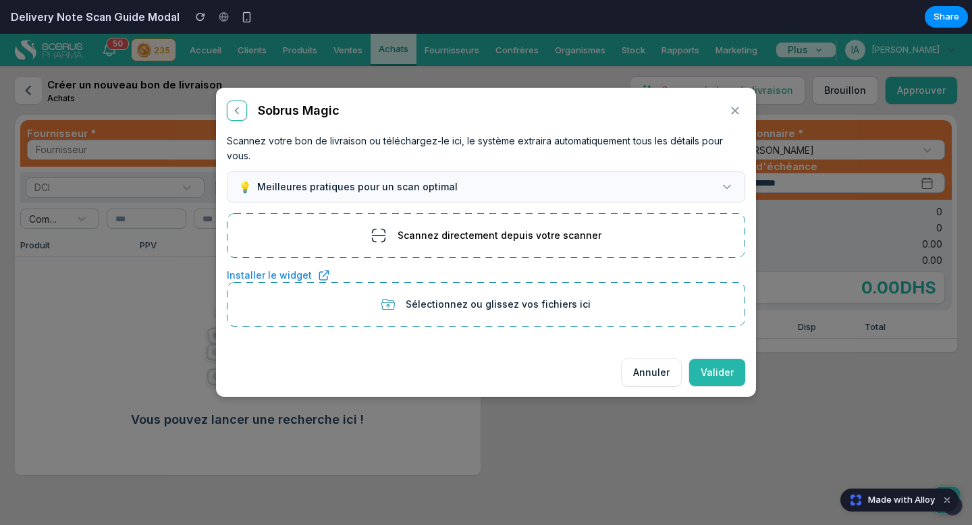
click at [230, 104] on icon "button" at bounding box center [236, 110] width 15 height 15
click at [237, 116] on icon "button" at bounding box center [236, 110] width 15 height 15
click at [427, 196] on button "💡 Meilleures pratiques pour un scan optimal" at bounding box center [486, 186] width 518 height 31
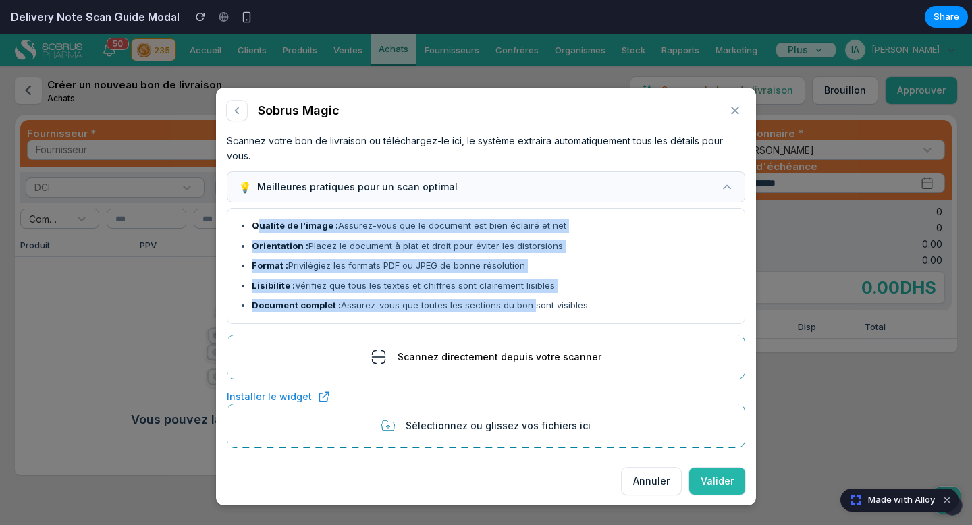
drag, startPoint x: 257, startPoint y: 230, endPoint x: 524, endPoint y: 305, distance: 277.6
click at [524, 305] on ul "Qualité de l'image : Assurez-vous que le document est bien éclairé et net Orien…" at bounding box center [485, 265] width 495 height 93
drag, startPoint x: 243, startPoint y: 219, endPoint x: 636, endPoint y: 322, distance: 406.6
click at [636, 322] on div "Qualité de l'image : Assurez-vous que le document est bien éclairé et net Orien…" at bounding box center [486, 266] width 518 height 116
copy ul "Qualité de l'image : Assurez-vous que le document est bien éclairé et net Orien…"
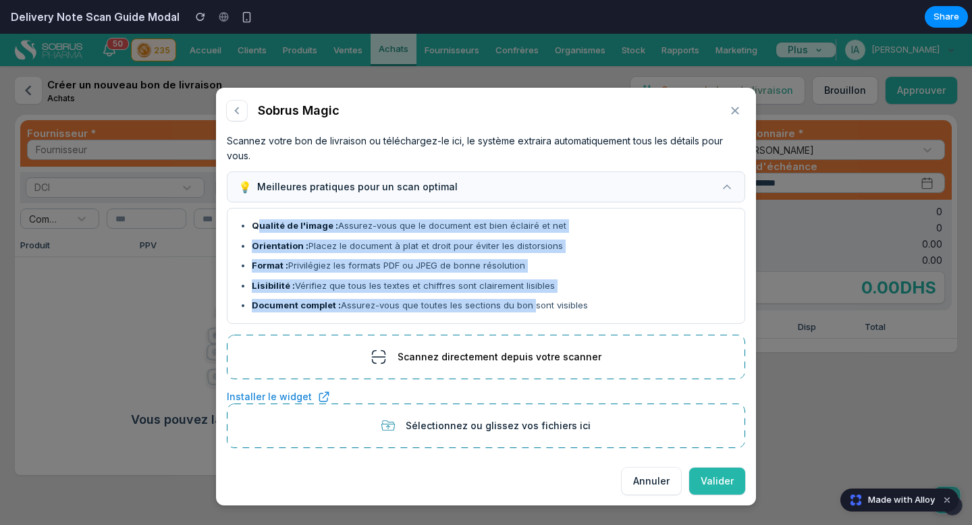
drag, startPoint x: 474, startPoint y: 187, endPoint x: 298, endPoint y: 187, distance: 176.8
click at [299, 187] on button "💡 Meilleures pratiques pour un scan optimal" at bounding box center [486, 186] width 518 height 31
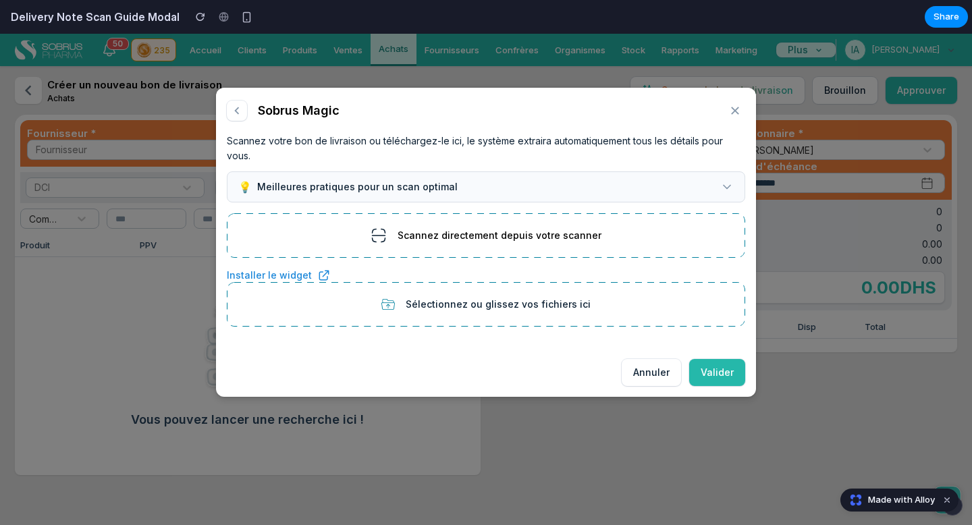
click at [298, 187] on span "💡 Meilleures pratiques pour un scan optimal" at bounding box center [347, 187] width 219 height 12
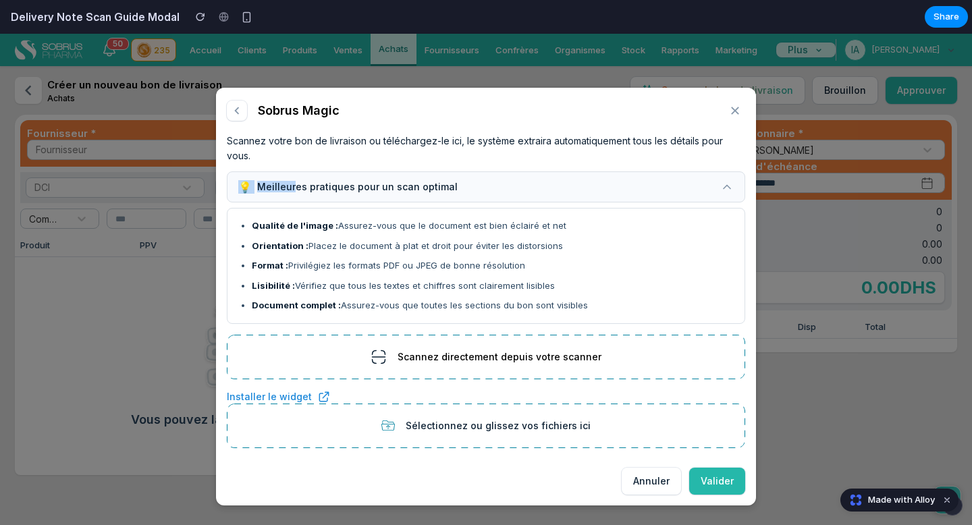
drag, startPoint x: 261, startPoint y: 169, endPoint x: 292, endPoint y: 188, distance: 36.3
click at [292, 188] on div "Scannez votre bon de livraison ou téléchargez-le ici, le système extraira autom…" at bounding box center [486, 290] width 540 height 334
click at [252, 151] on div "Scannez votre bon de livraison ou téléchargez-le ici, le système extraira autom…" at bounding box center [486, 149] width 518 height 30
drag, startPoint x: 262, startPoint y: 160, endPoint x: 458, endPoint y: 196, distance: 199.6
click at [458, 196] on div "Scannez votre bon de livraison ou téléchargez-le ici, le système extraira autom…" at bounding box center [486, 290] width 540 height 334
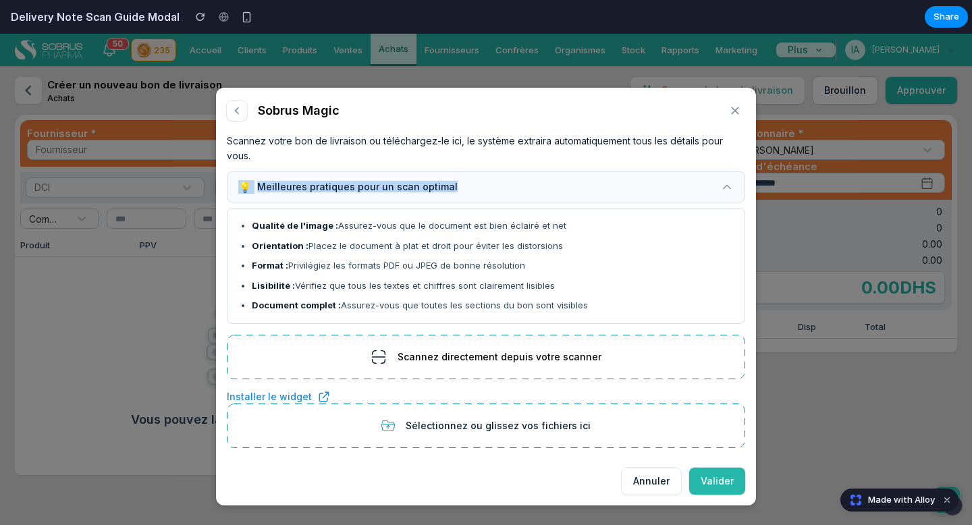
copy div "Scannez votre bon de livraison ou téléchargez-le ici, le système extraira autom…"
click at [720, 186] on icon at bounding box center [726, 186] width 13 height 13
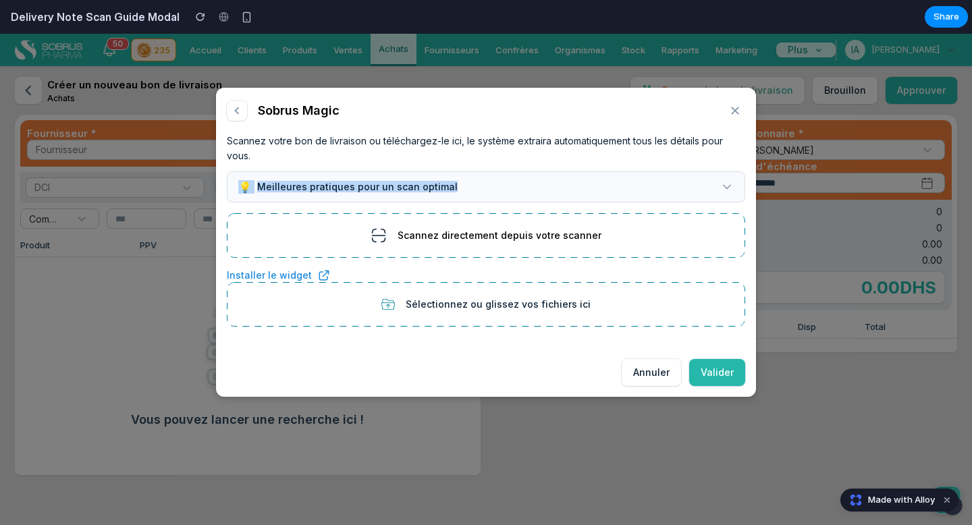
click at [713, 186] on button "💡 Meilleures pratiques pour un scan optimal" at bounding box center [486, 186] width 518 height 31
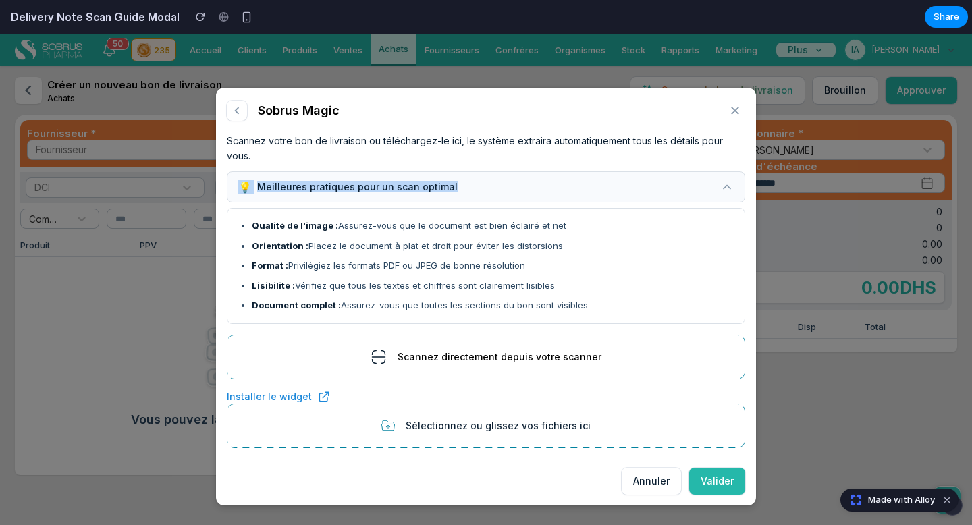
click at [720, 186] on icon at bounding box center [726, 186] width 13 height 13
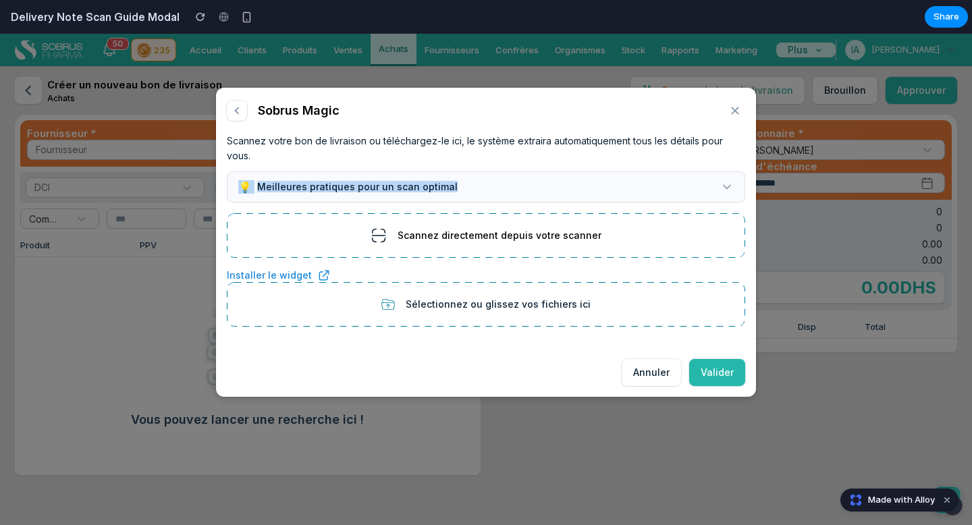
click at [713, 186] on button "💡 Meilleures pratiques pour un scan optimal" at bounding box center [486, 186] width 518 height 31
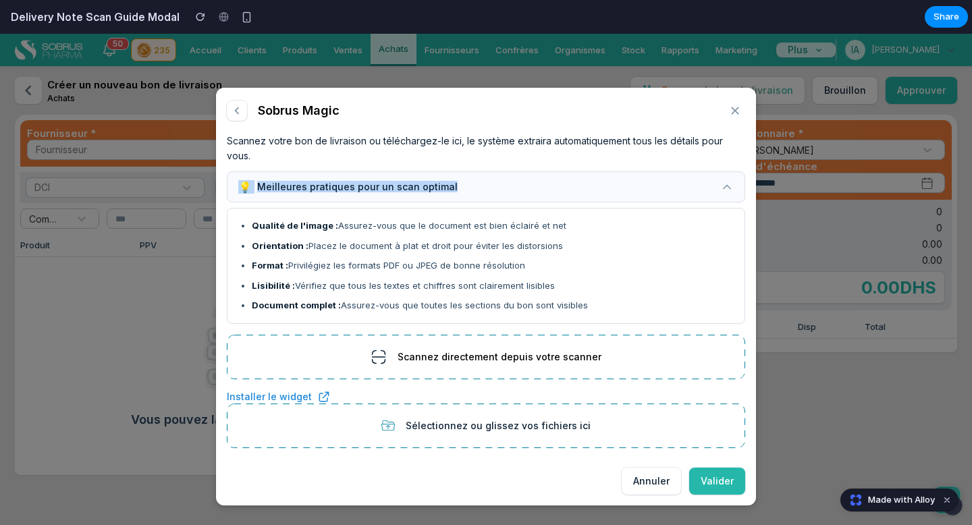
click at [489, 356] on span "Scannez directement depuis votre scanner" at bounding box center [500, 357] width 204 height 12
click at [688, 194] on button "💡 Meilleures pratiques pour un scan optimal" at bounding box center [486, 186] width 518 height 31
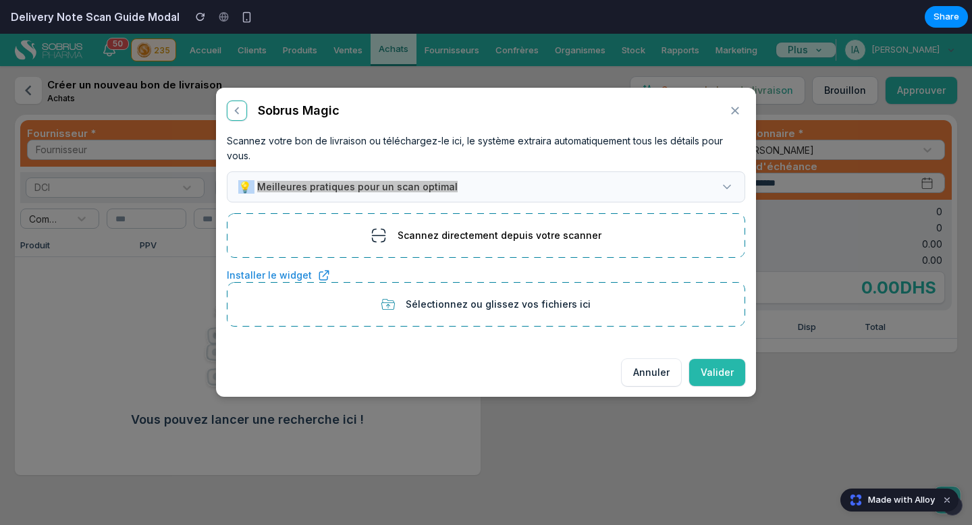
click at [237, 110] on icon "button" at bounding box center [236, 110] width 15 height 15
click at [242, 115] on icon "button" at bounding box center [236, 110] width 15 height 15
click at [734, 115] on icon "button" at bounding box center [735, 110] width 15 height 15
click at [724, 180] on icon at bounding box center [726, 186] width 13 height 13
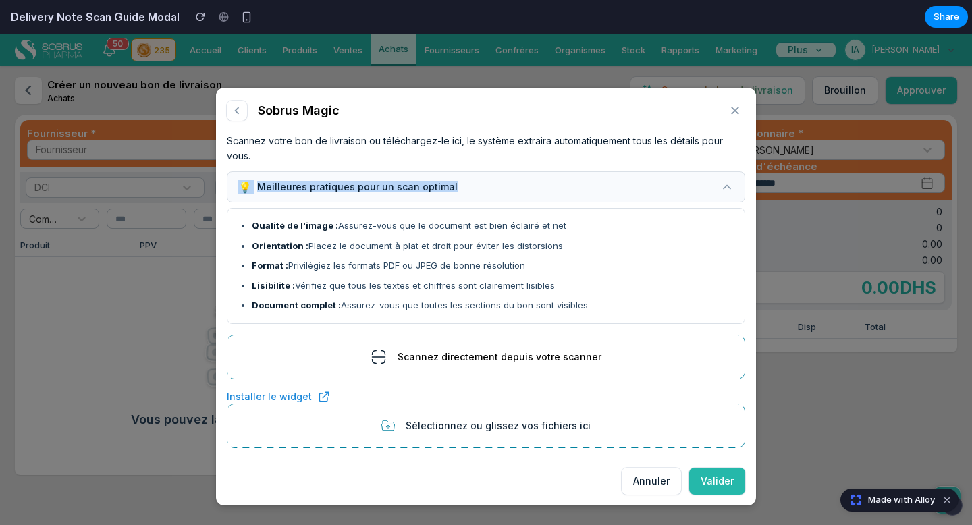
click at [724, 180] on button "💡 Meilleures pratiques pour un scan optimal" at bounding box center [486, 186] width 518 height 31
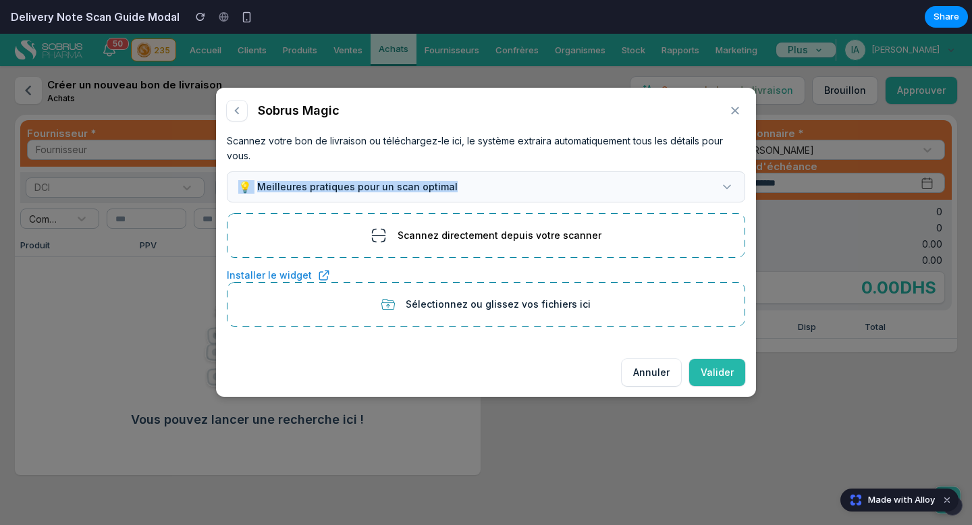
click at [724, 180] on icon at bounding box center [726, 186] width 13 height 13
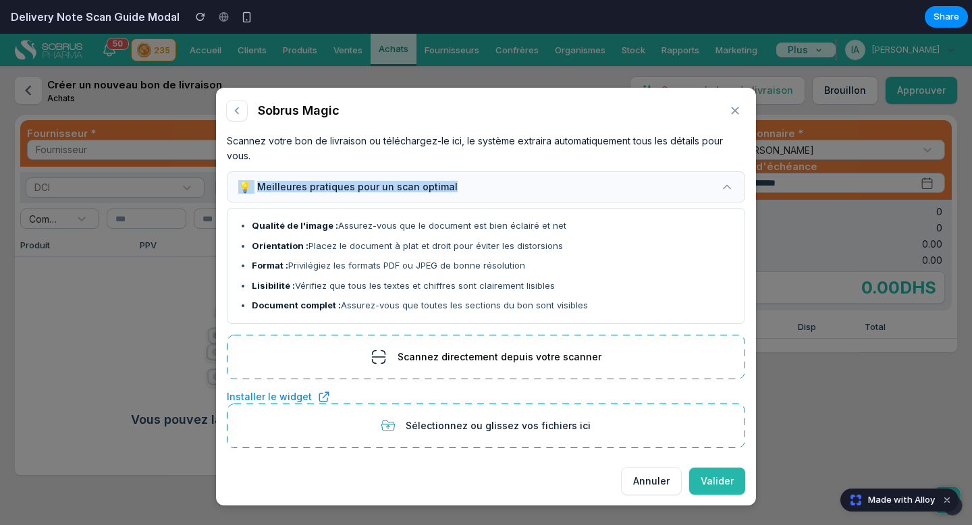
click at [724, 180] on button "💡 Meilleures pratiques pour un scan optimal" at bounding box center [486, 186] width 518 height 31
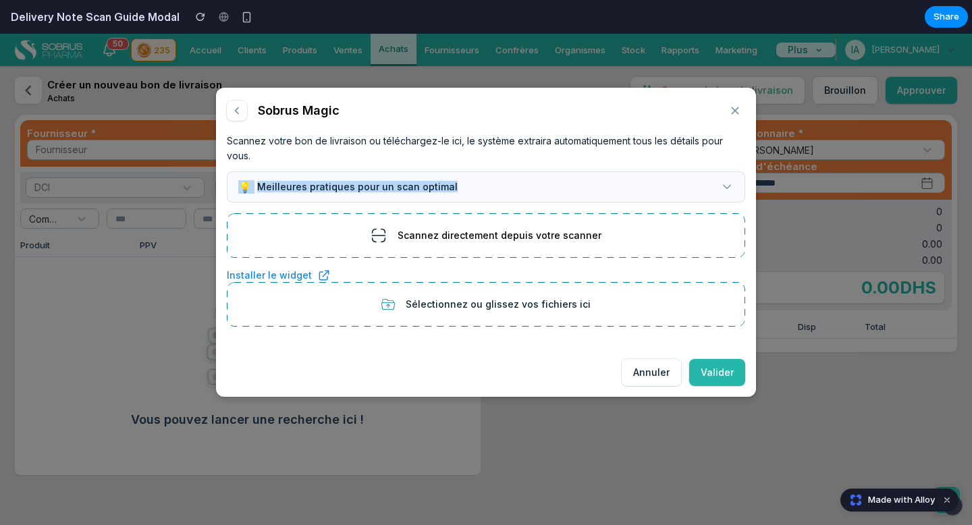
click at [724, 180] on icon at bounding box center [726, 186] width 13 height 13
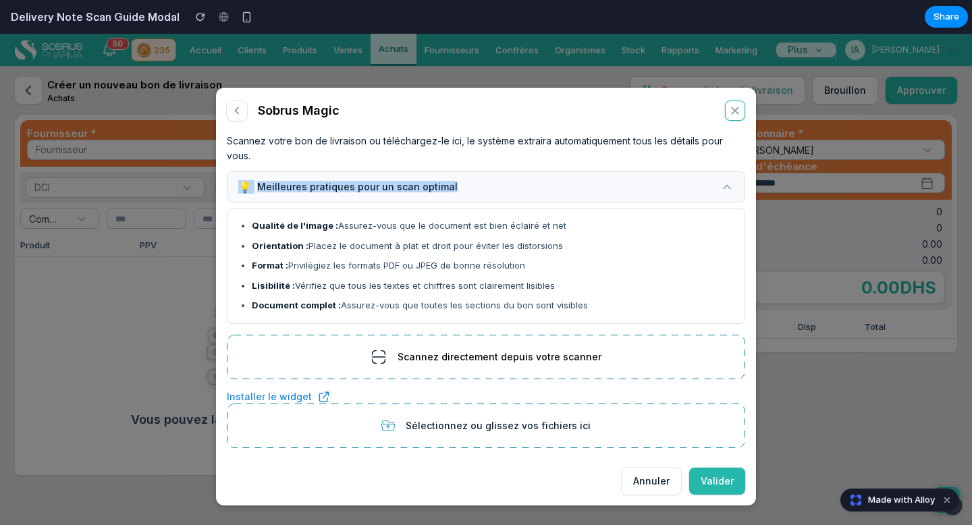
click at [735, 115] on icon "button" at bounding box center [735, 110] width 15 height 15
click at [738, 115] on icon "button" at bounding box center [735, 110] width 15 height 15
click at [603, 125] on div "Scannez votre bon de livraison ou téléchargez-le ici, le système extraira autom…" at bounding box center [486, 290] width 540 height 334
click at [649, 191] on button "💡 Meilleures pratiques pour un scan optimal" at bounding box center [486, 186] width 518 height 31
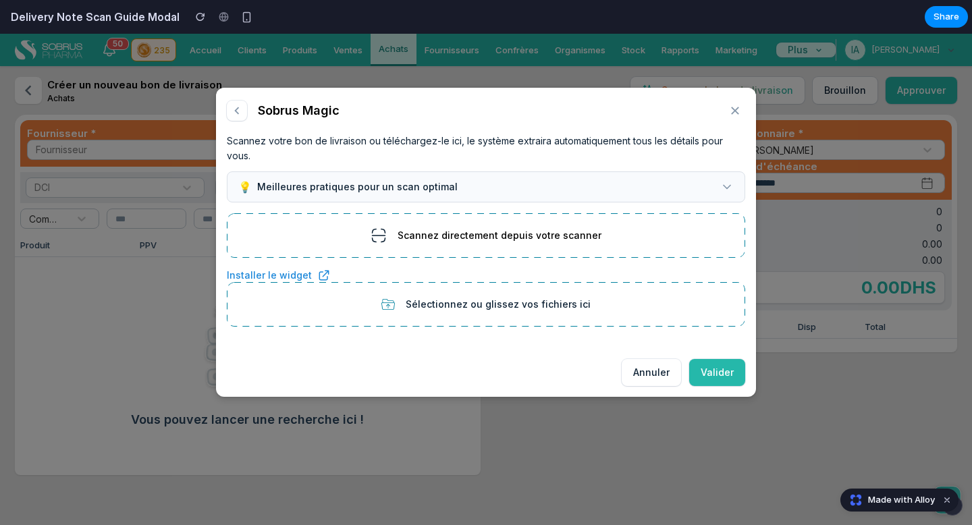
click at [649, 191] on button "💡 Meilleures pratiques pour un scan optimal" at bounding box center [486, 186] width 518 height 31
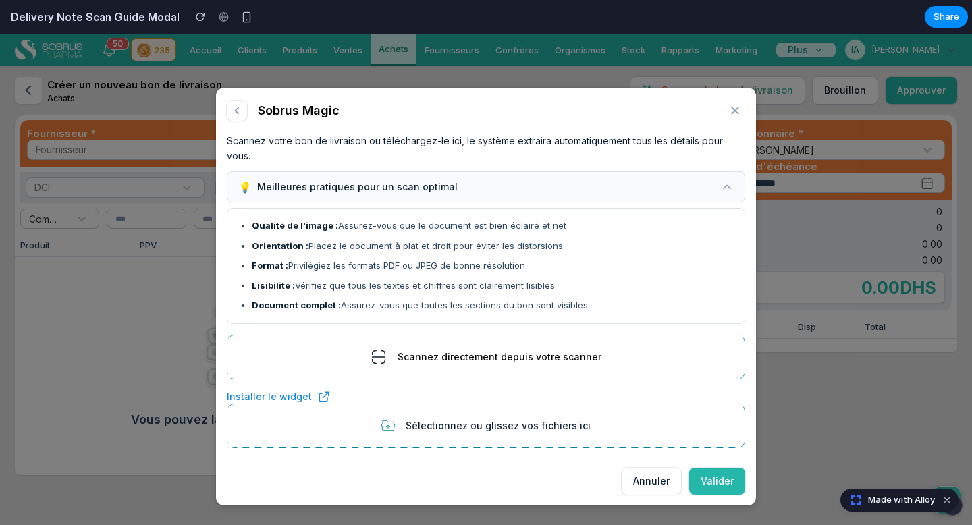
click at [649, 191] on button "💡 Meilleures pratiques pour un scan optimal" at bounding box center [486, 186] width 518 height 31
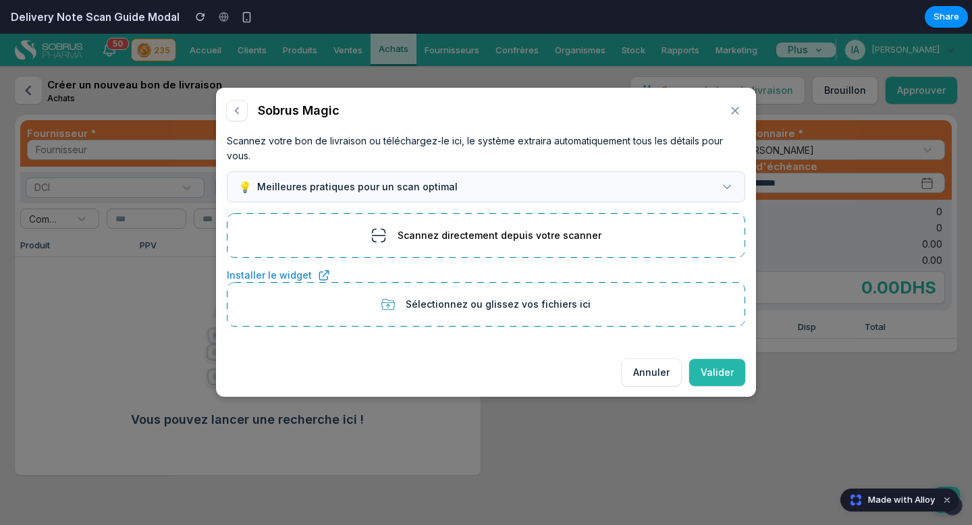
click at [649, 191] on button "💡 Meilleures pratiques pour un scan optimal" at bounding box center [486, 186] width 518 height 31
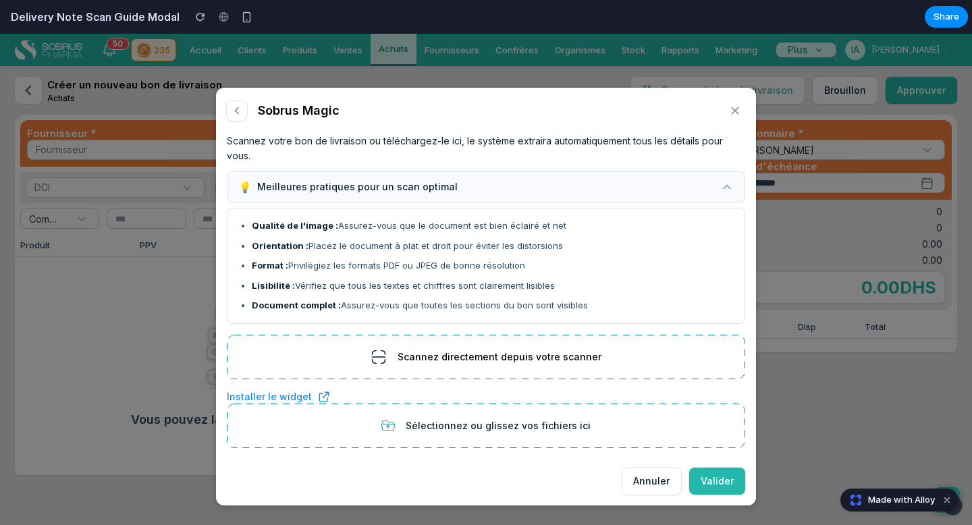
click at [649, 191] on button "💡 Meilleures pratiques pour un scan optimal" at bounding box center [486, 186] width 518 height 31
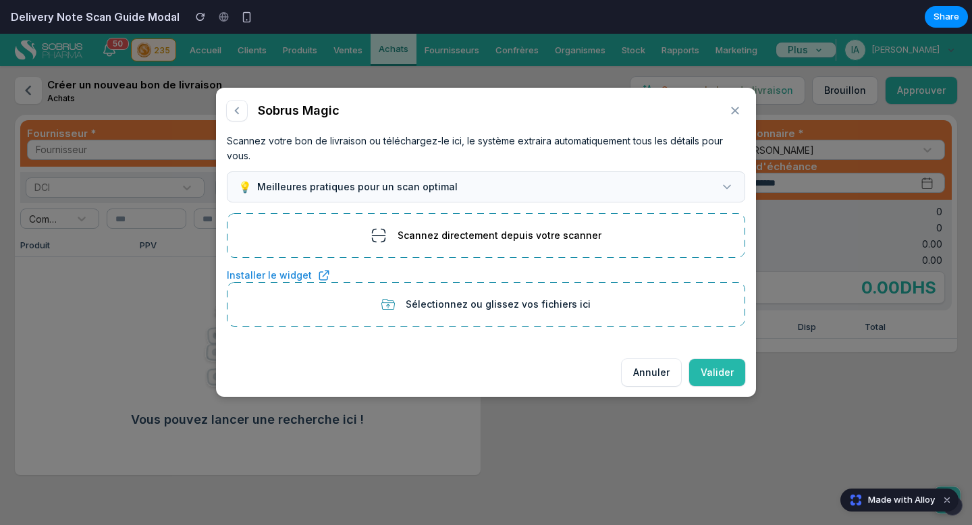
click at [649, 191] on button "💡 Meilleures pratiques pour un scan optimal" at bounding box center [486, 186] width 518 height 31
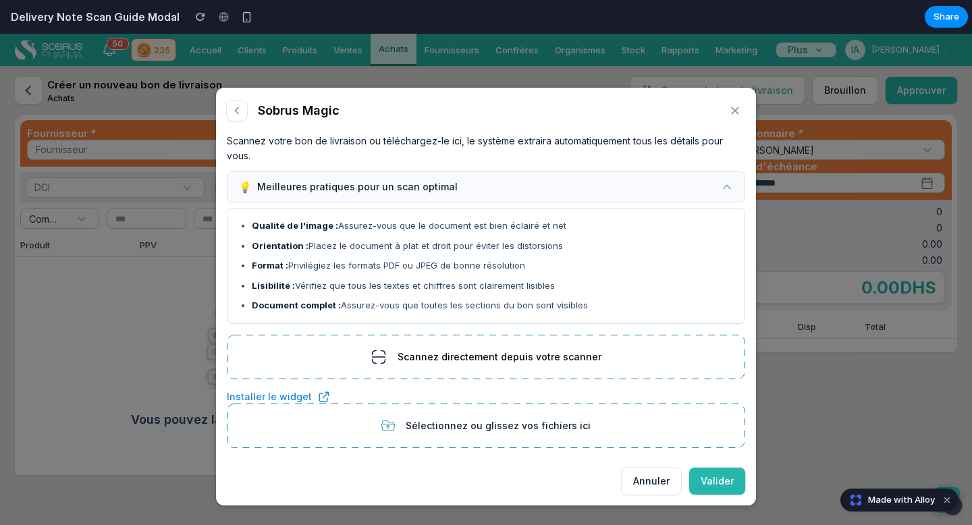
click at [649, 191] on button "💡 Meilleures pratiques pour un scan optimal" at bounding box center [486, 186] width 518 height 31
